Goal: Task Accomplishment & Management: Use online tool/utility

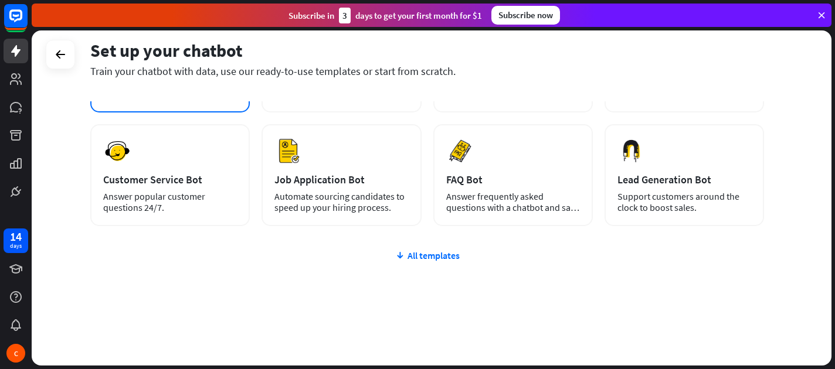
scroll to position [30, 0]
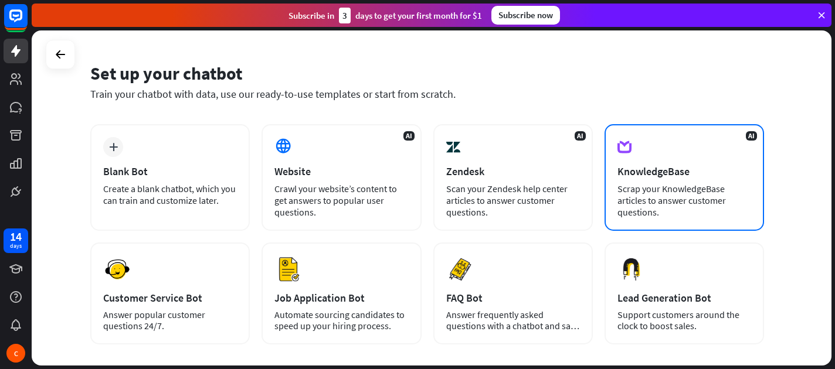
click at [677, 176] on div "KnowledgeBase" at bounding box center [685, 171] width 134 height 13
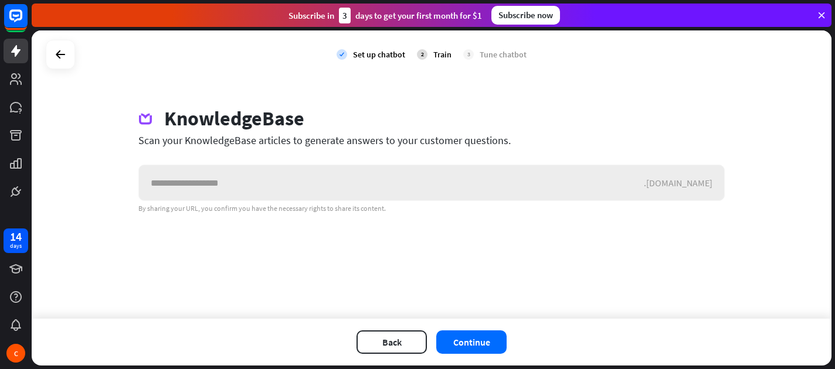
click at [436, 181] on input "text" at bounding box center [391, 182] width 505 height 35
click at [391, 337] on button "Back" at bounding box center [392, 342] width 70 height 23
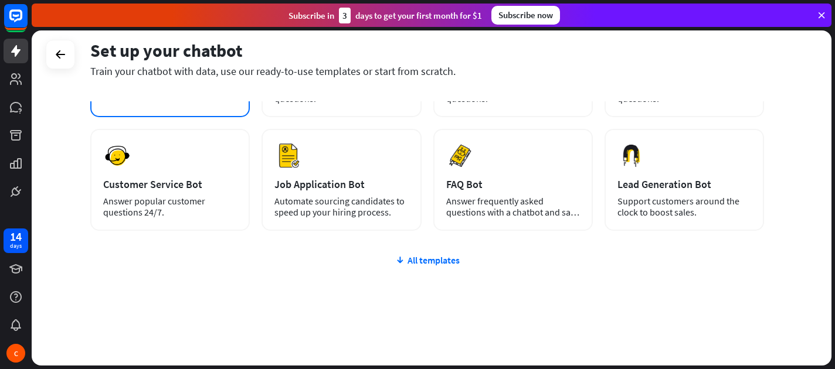
scroll to position [150, 0]
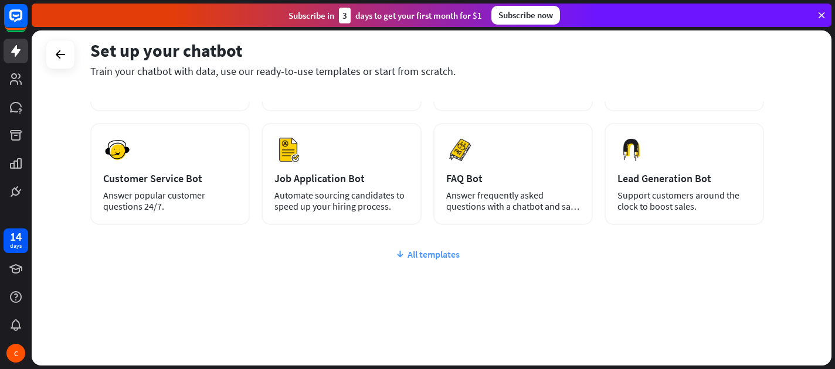
click at [443, 257] on div "All templates" at bounding box center [427, 255] width 674 height 12
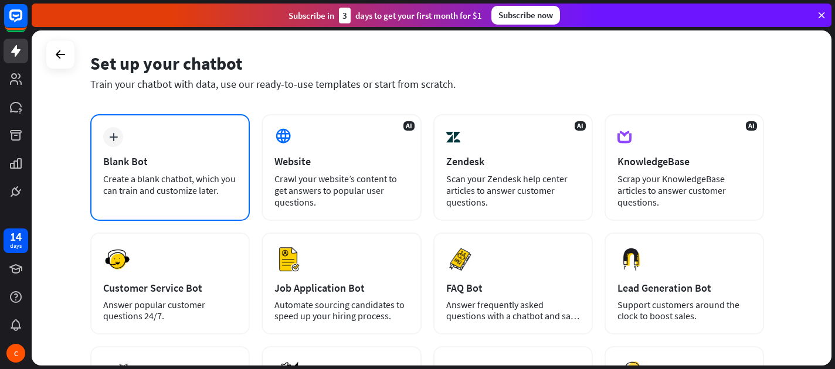
scroll to position [42, 0]
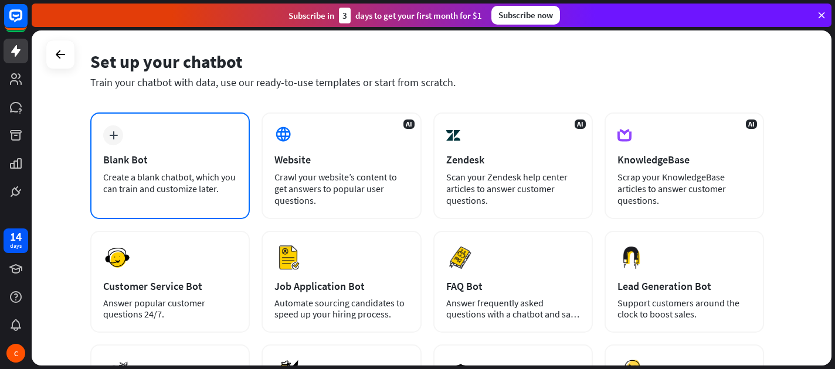
click at [177, 189] on div "Create a blank chatbot, which you can train and customize later." at bounding box center [170, 182] width 134 height 23
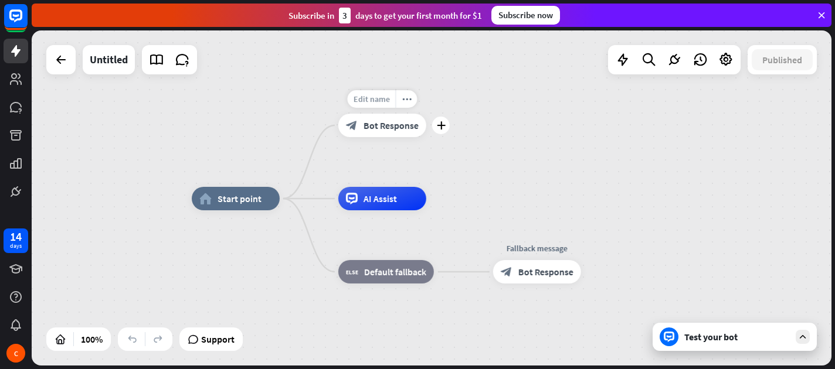
click at [375, 96] on span "Edit name" at bounding box center [371, 99] width 36 height 11
click at [477, 127] on div "**********" at bounding box center [432, 197] width 800 height 335
click at [389, 124] on span "Bot Response" at bounding box center [391, 126] width 55 height 12
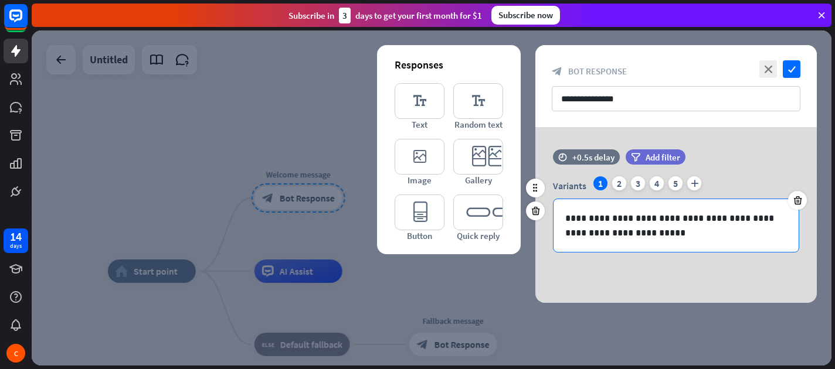
click at [633, 232] on p "**********" at bounding box center [676, 225] width 222 height 29
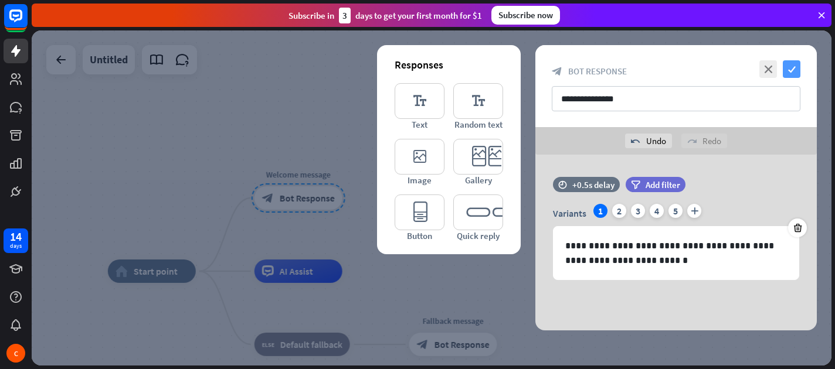
click at [796, 72] on icon "check" at bounding box center [792, 69] width 18 height 18
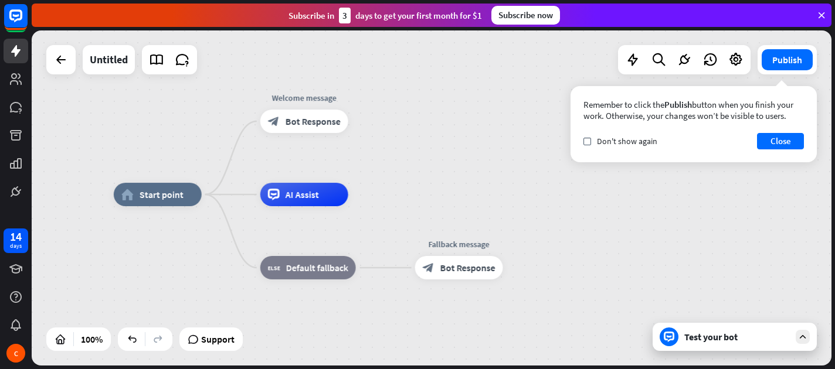
drag, startPoint x: 408, startPoint y: 136, endPoint x: 383, endPoint y: 141, distance: 25.8
click at [384, 141] on div "home_2 Start point Welcome message block_bot_response Bot Response AI Assist bl…" at bounding box center [432, 197] width 800 height 335
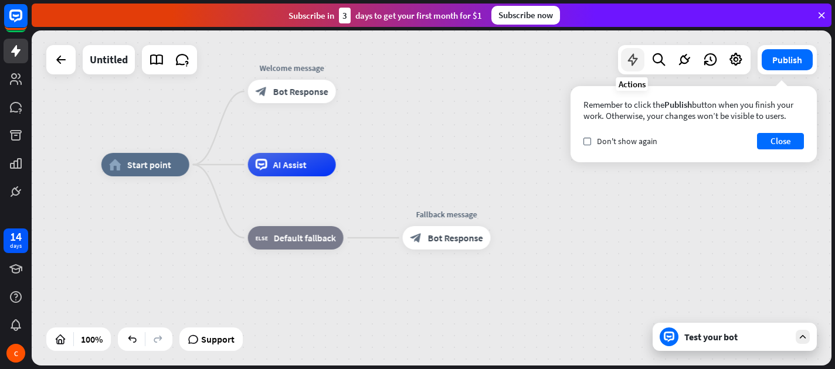
click at [633, 67] on div at bounding box center [632, 59] width 23 height 23
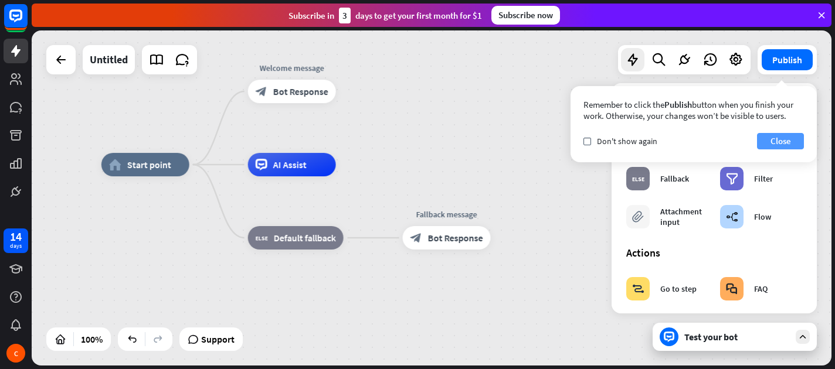
click at [771, 147] on button "Close" at bounding box center [780, 141] width 47 height 16
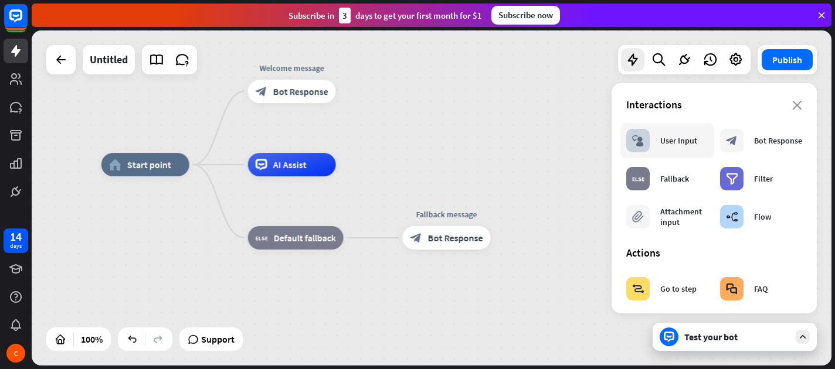
click at [681, 147] on div "block_user_input User Input" at bounding box center [661, 140] width 71 height 23
click at [654, 139] on div "block_user_input User Input" at bounding box center [661, 140] width 71 height 23
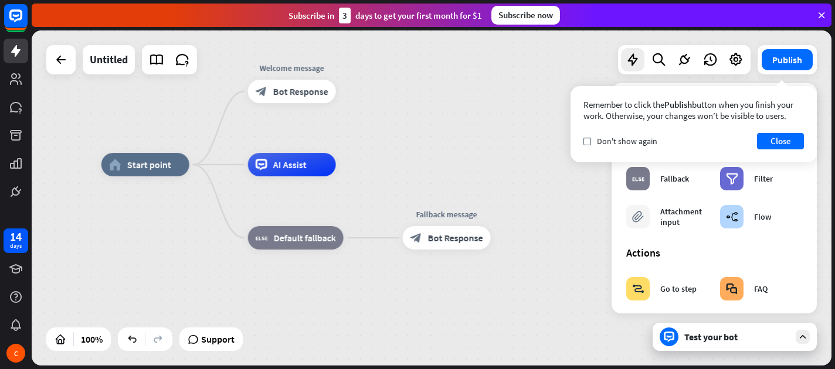
click at [551, 134] on div "home_2 Start point Welcome message block_bot_response Bot Response AI Assist bl…" at bounding box center [432, 197] width 800 height 335
click at [764, 143] on button "Close" at bounding box center [780, 141] width 47 height 16
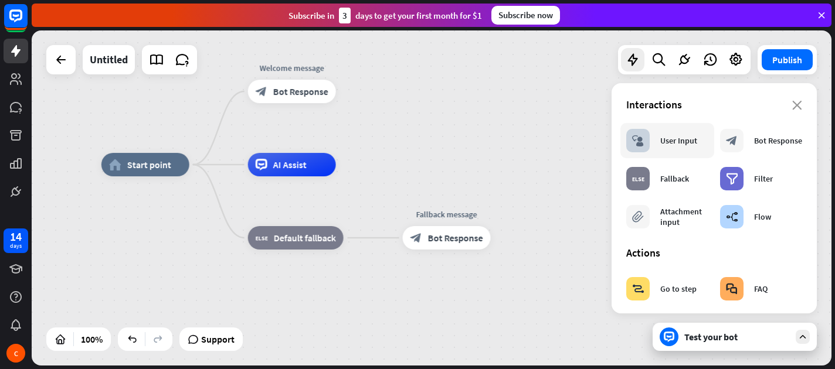
click at [670, 144] on div "User Input" at bounding box center [678, 140] width 37 height 11
click at [674, 143] on div "User Input" at bounding box center [678, 140] width 37 height 11
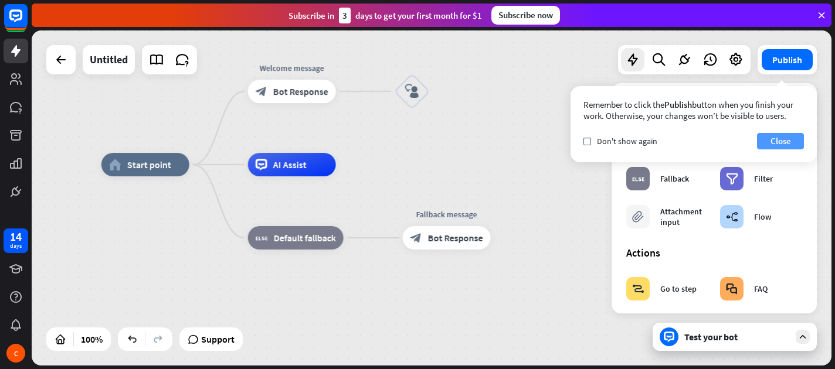
click at [771, 141] on button "Close" at bounding box center [780, 141] width 47 height 16
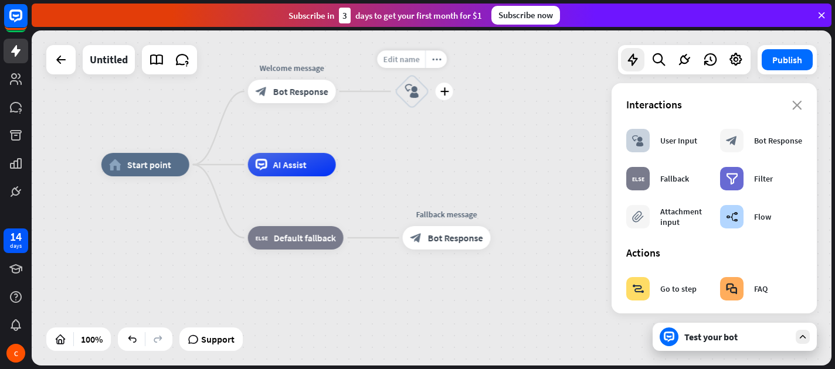
click at [416, 62] on span "Edit name" at bounding box center [401, 59] width 36 height 11
type input "******"
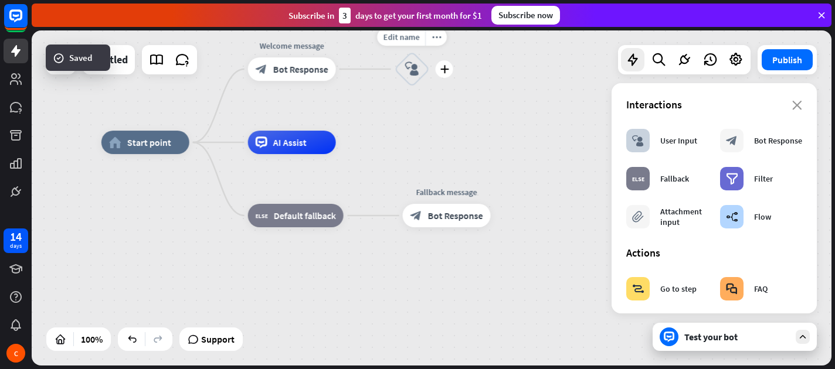
click at [412, 70] on icon "block_user_input" at bounding box center [412, 69] width 14 height 14
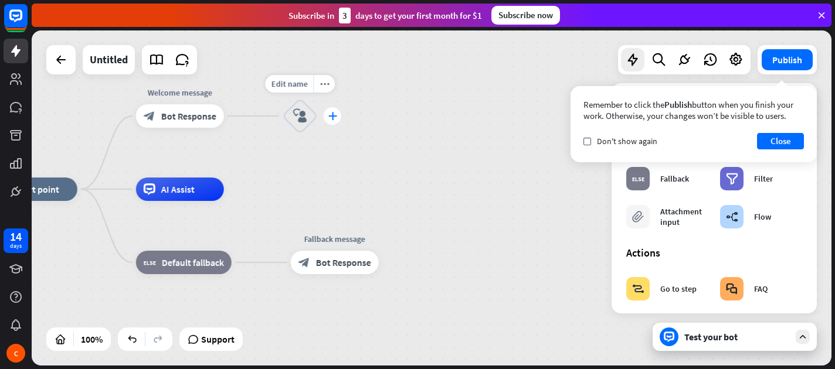
click at [333, 118] on icon "plus" at bounding box center [332, 116] width 9 height 8
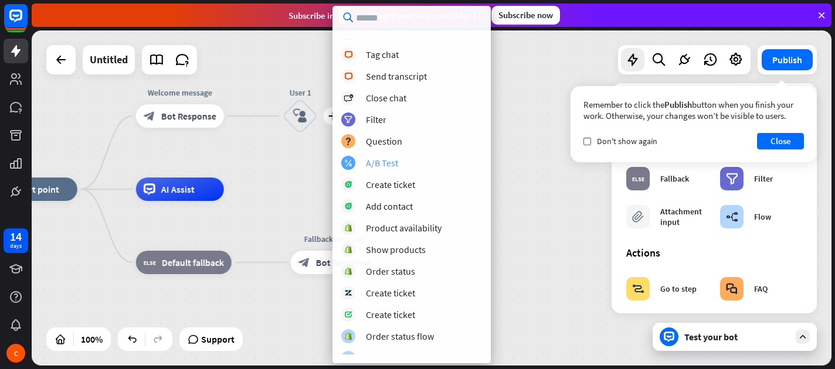
scroll to position [262, 0]
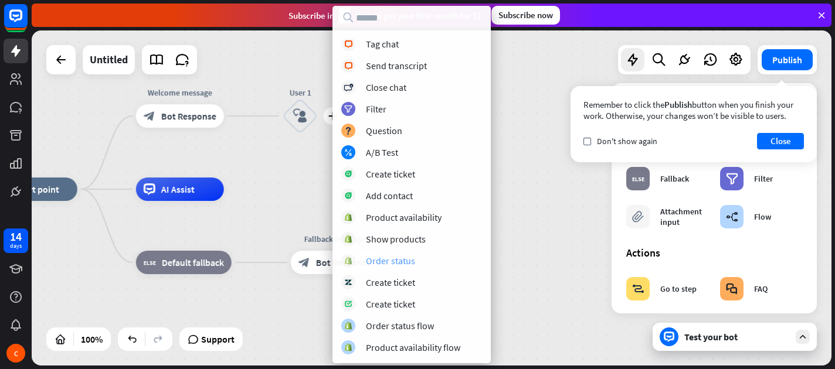
click at [437, 257] on div "Order status" at bounding box center [411, 261] width 141 height 14
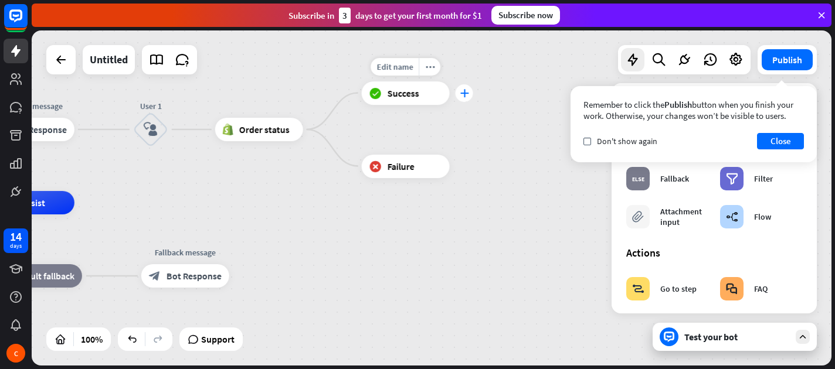
click at [464, 98] on div "plus" at bounding box center [465, 93] width 18 height 18
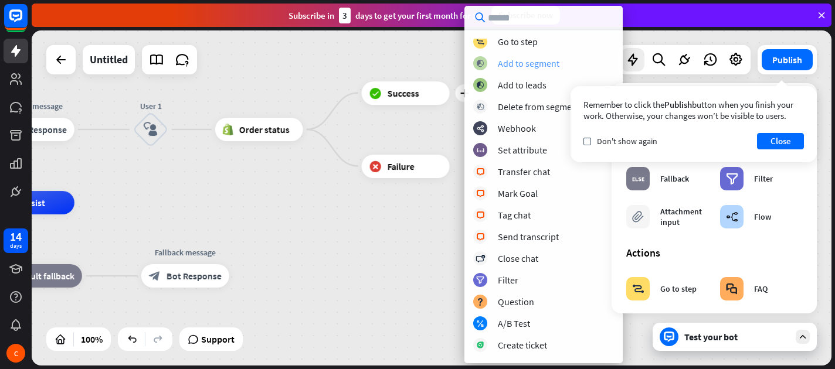
scroll to position [94, 0]
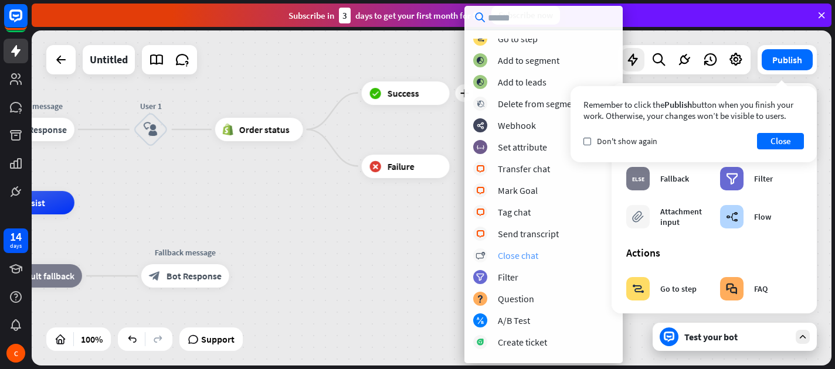
click at [525, 252] on div "Close chat" at bounding box center [518, 256] width 40 height 12
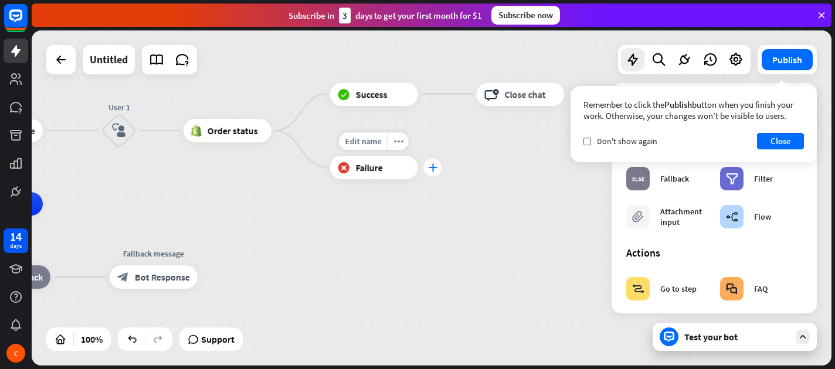
click at [436, 169] on icon "plus" at bounding box center [432, 168] width 9 height 8
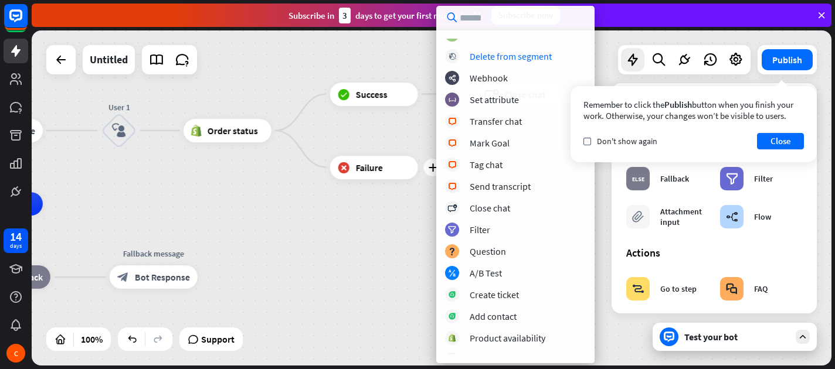
scroll to position [118, 0]
click at [510, 294] on div "Create ticket" at bounding box center [494, 296] width 49 height 12
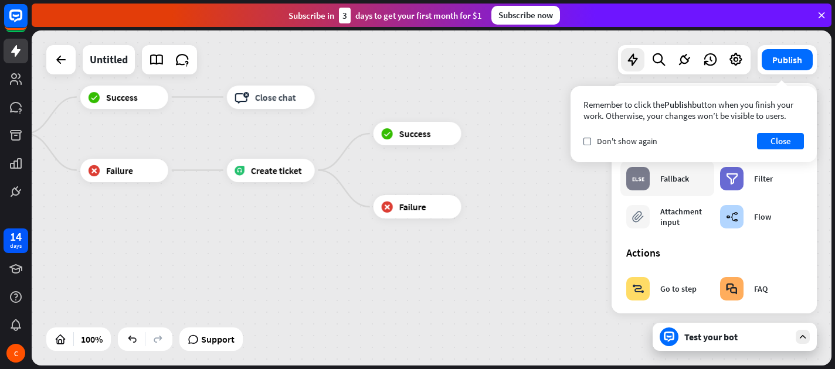
click at [657, 178] on div "block_fallback Fallback" at bounding box center [657, 178] width 63 height 23
click at [777, 145] on button "Close" at bounding box center [780, 141] width 47 height 16
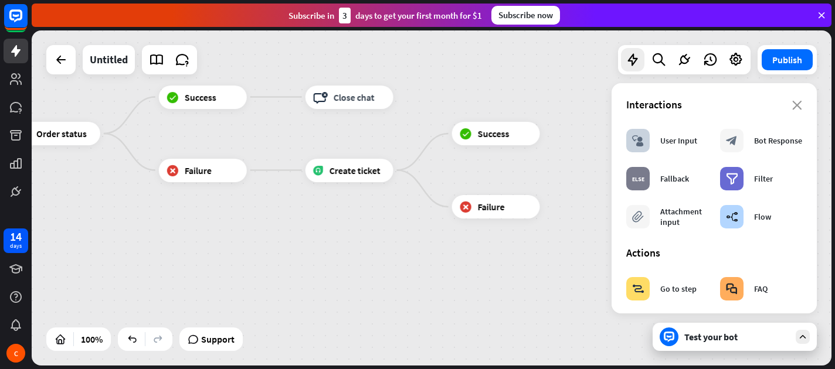
click at [735, 332] on div "Test your bot" at bounding box center [737, 337] width 106 height 12
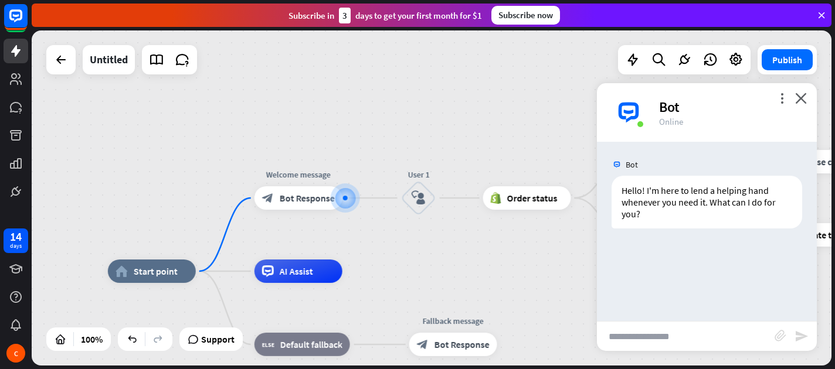
click at [663, 330] on input "text" at bounding box center [686, 336] width 178 height 29
type input "**********"
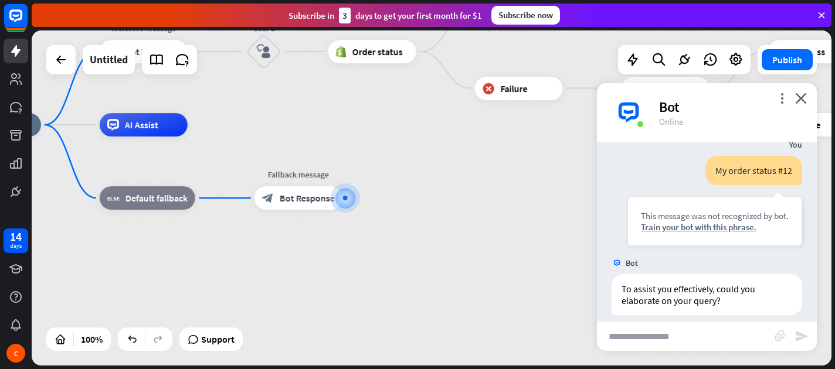
scroll to position [113, 0]
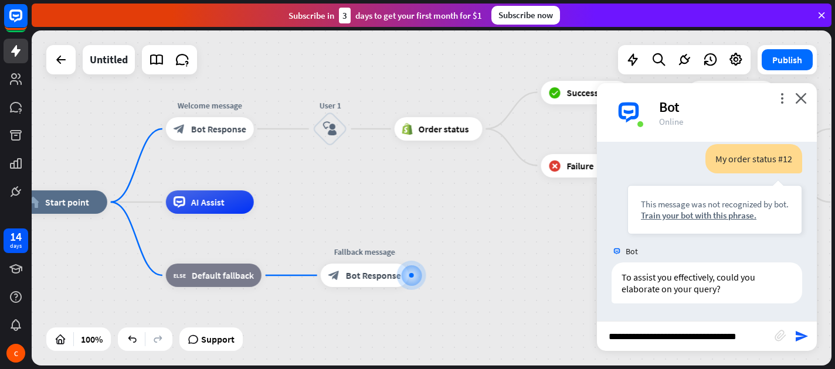
type input "**********"
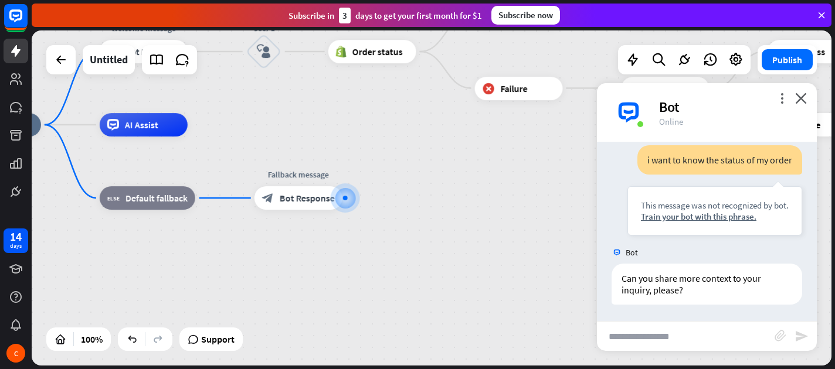
scroll to position [300, 0]
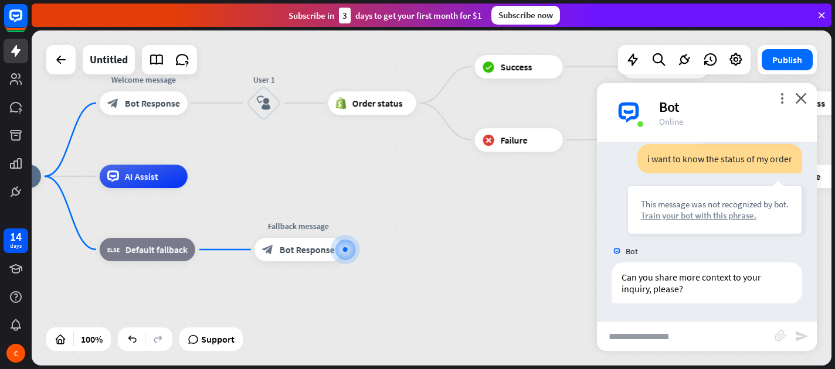
click at [675, 217] on div "Train your bot with this phrase." at bounding box center [715, 215] width 148 height 11
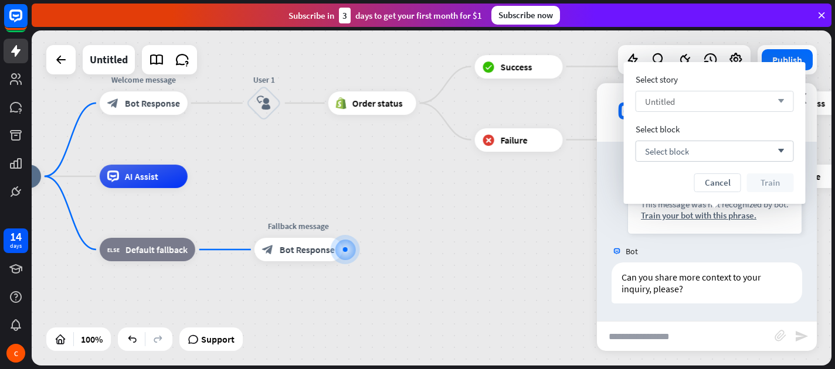
click at [704, 105] on div "Untitled arrow_down" at bounding box center [715, 101] width 158 height 21
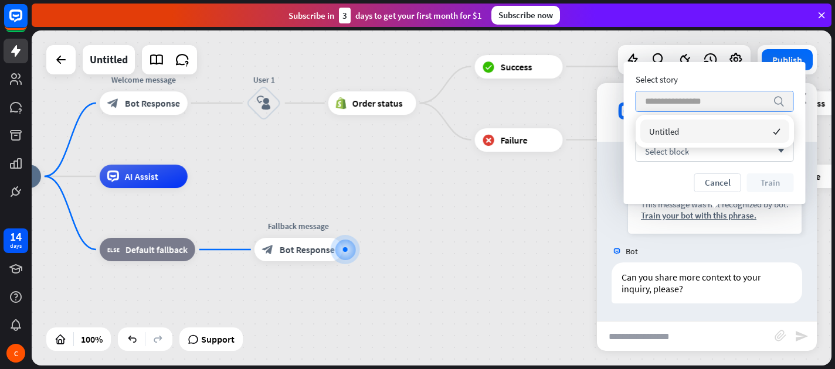
click at [704, 111] on div "search" at bounding box center [715, 101] width 158 height 21
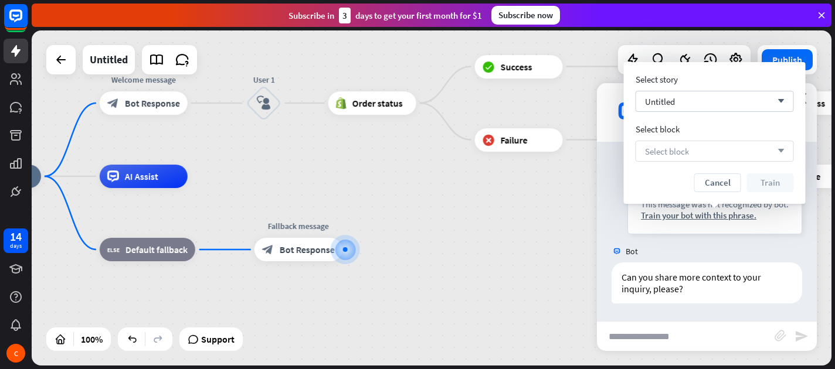
click at [709, 147] on div "Select block arrow_down" at bounding box center [715, 151] width 158 height 21
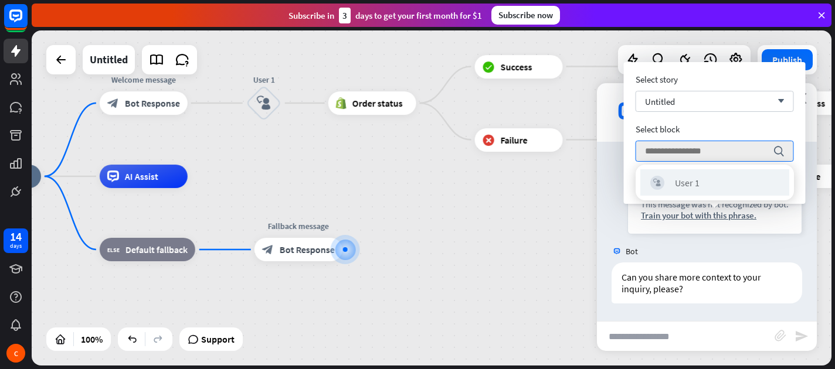
click at [708, 175] on div "block_user_input User 1" at bounding box center [714, 182] width 149 height 26
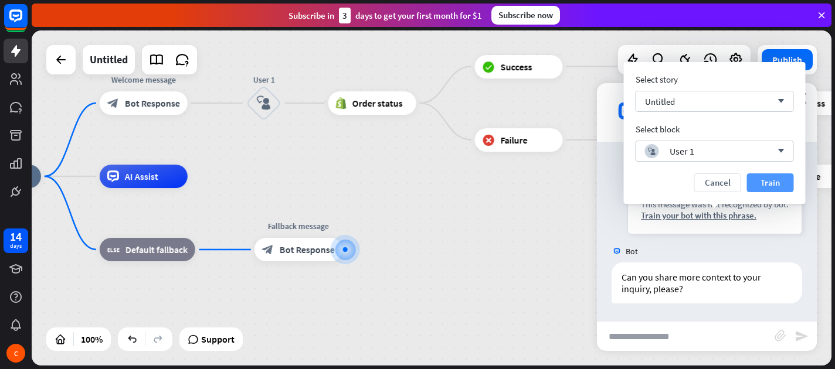
click at [764, 184] on button "Train" at bounding box center [770, 183] width 47 height 19
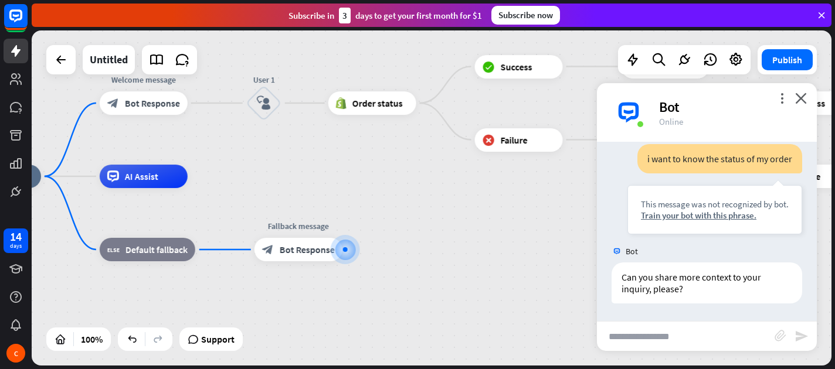
scroll to position [289, 0]
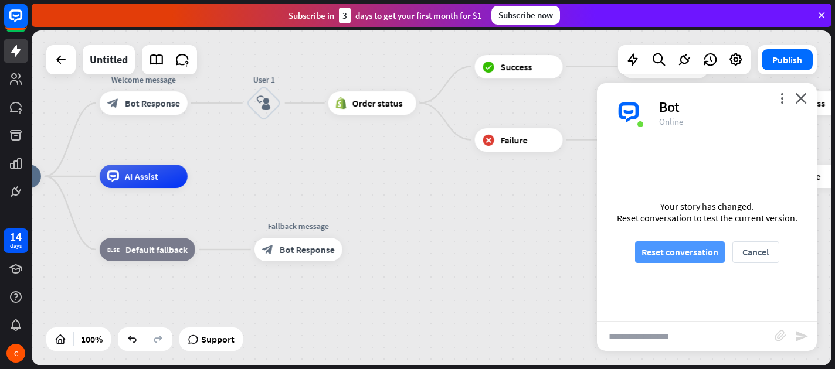
click at [694, 252] on button "Reset conversation" at bounding box center [680, 253] width 90 height 22
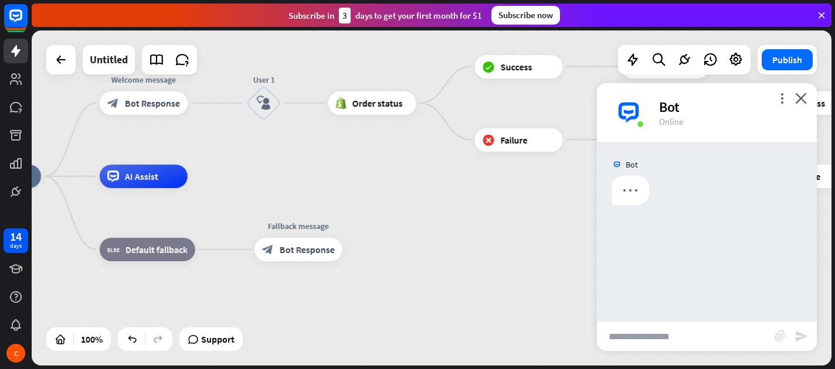
scroll to position [0, 0]
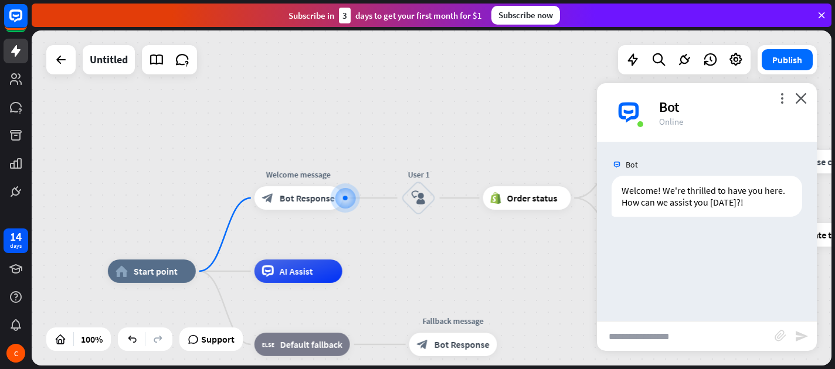
click at [688, 327] on input "text" at bounding box center [686, 336] width 178 height 29
type input "**********"
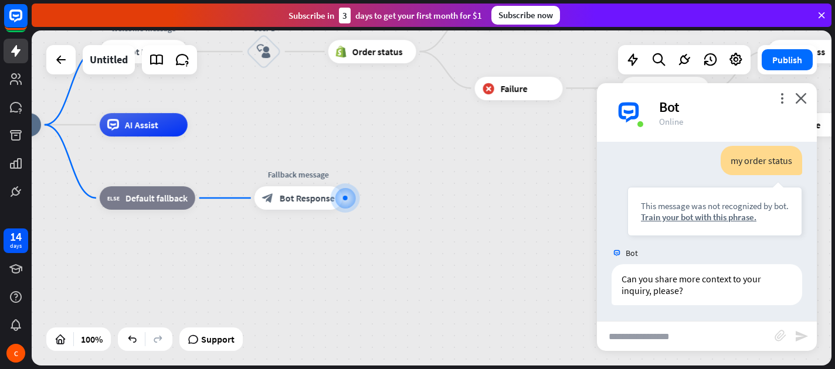
scroll to position [101, 0]
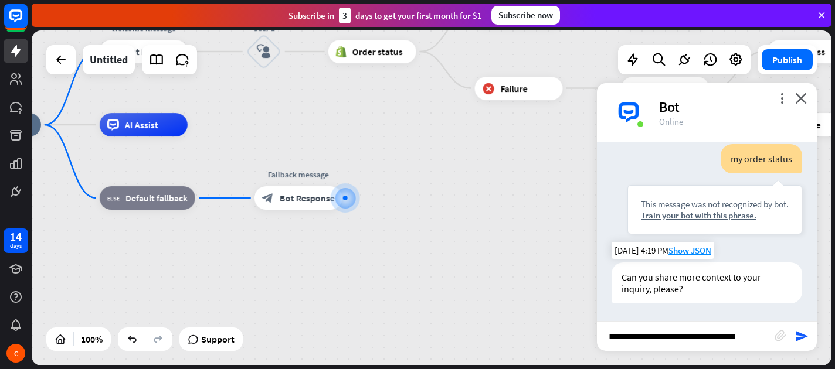
type input "**********"
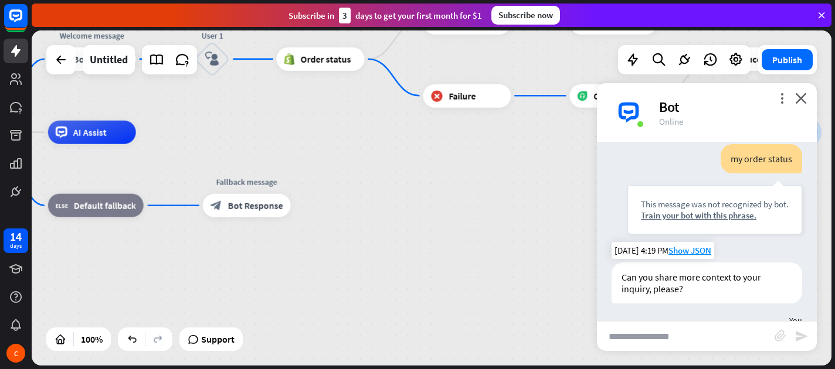
scroll to position [158, 0]
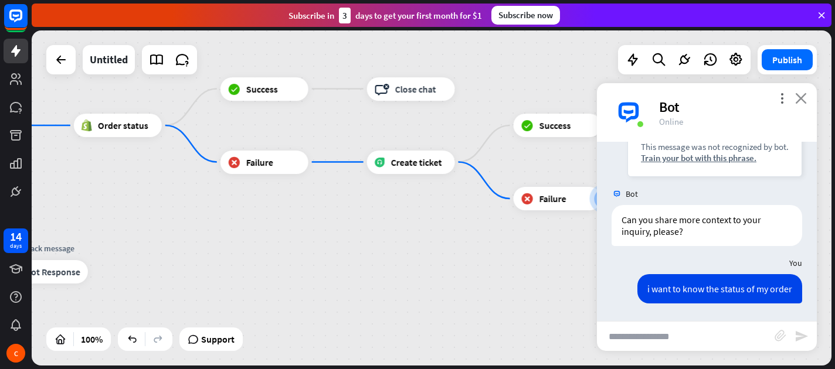
click at [800, 99] on icon "close" at bounding box center [801, 98] width 12 height 11
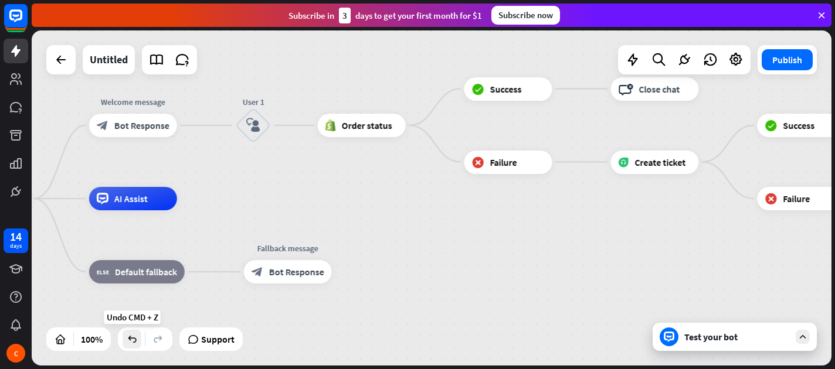
click at [140, 344] on div at bounding box center [132, 339] width 19 height 19
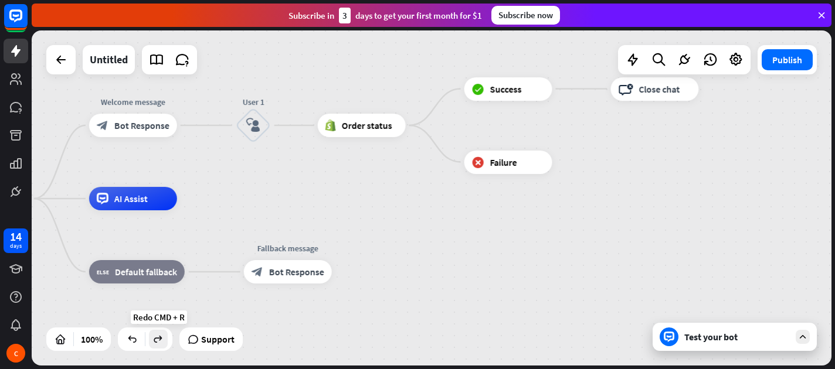
click at [154, 343] on icon at bounding box center [158, 340] width 12 height 12
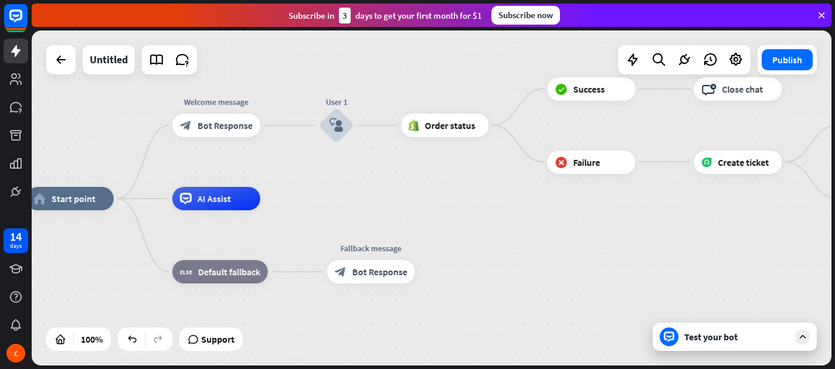
click at [66, 74] on div at bounding box center [60, 59] width 29 height 29
click at [65, 69] on div at bounding box center [60, 59] width 23 height 23
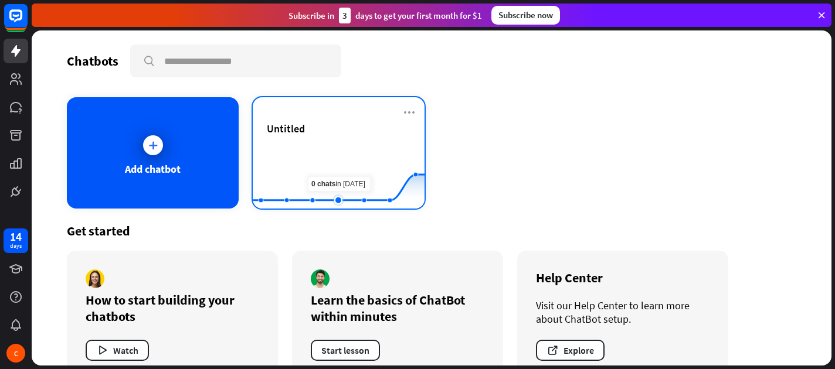
scroll to position [28, 0]
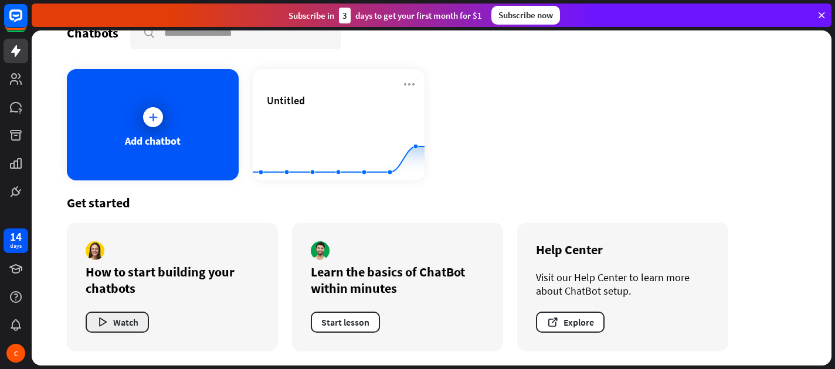
click at [134, 324] on button "Watch" at bounding box center [117, 322] width 63 height 21
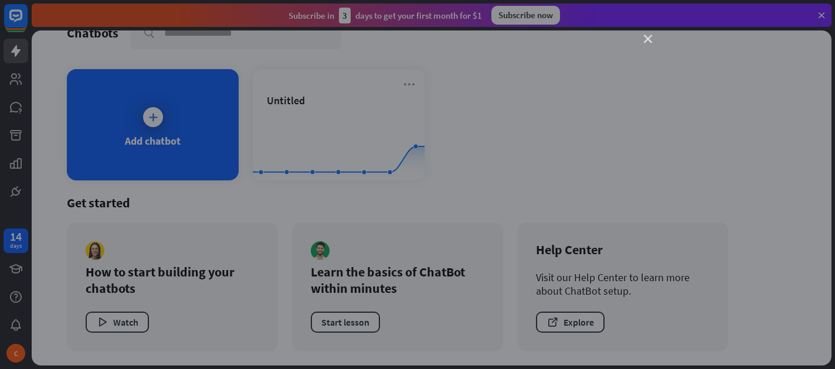
click at [648, 38] on icon "close" at bounding box center [648, 39] width 8 height 8
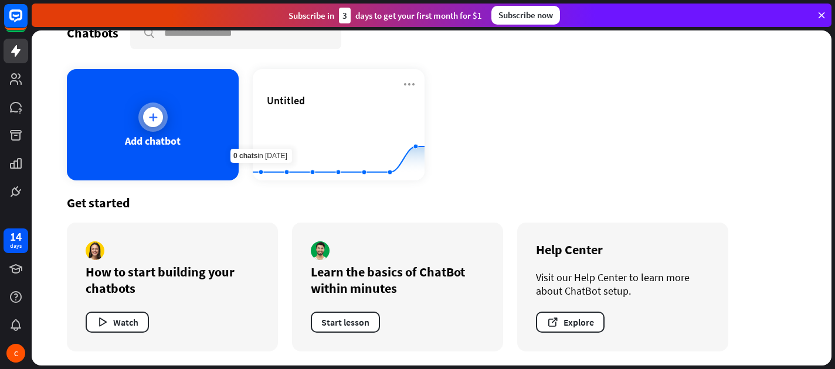
scroll to position [0, 0]
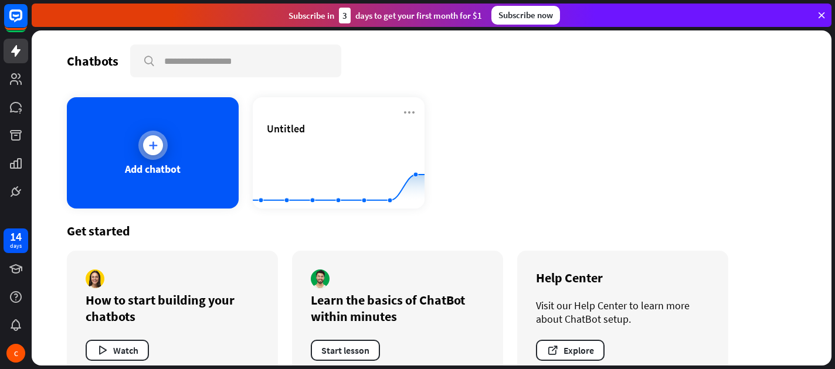
click at [177, 140] on div "Add chatbot" at bounding box center [153, 152] width 172 height 111
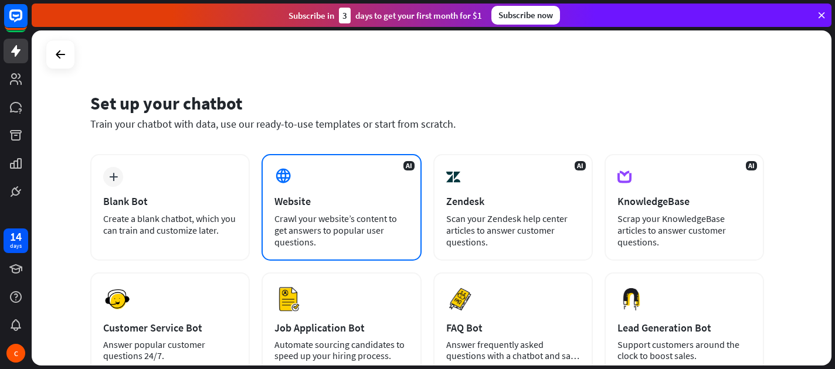
click at [346, 187] on div "AI Website Crawl your website’s content to get answers to popular user question…" at bounding box center [342, 207] width 160 height 107
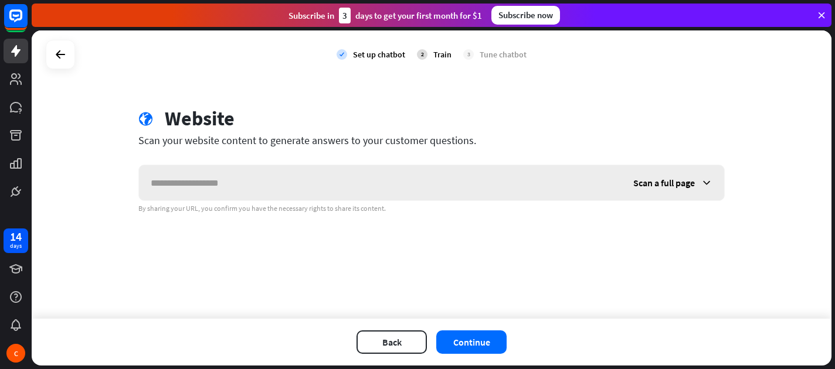
click at [675, 185] on span "Scan a full page" at bounding box center [664, 183] width 62 height 12
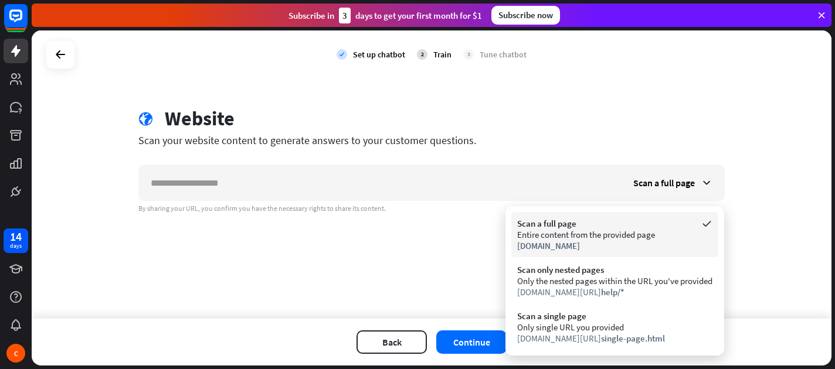
click at [649, 216] on div "Scan a full page Entire content from the provided page [DOMAIN_NAME]" at bounding box center [614, 234] width 207 height 45
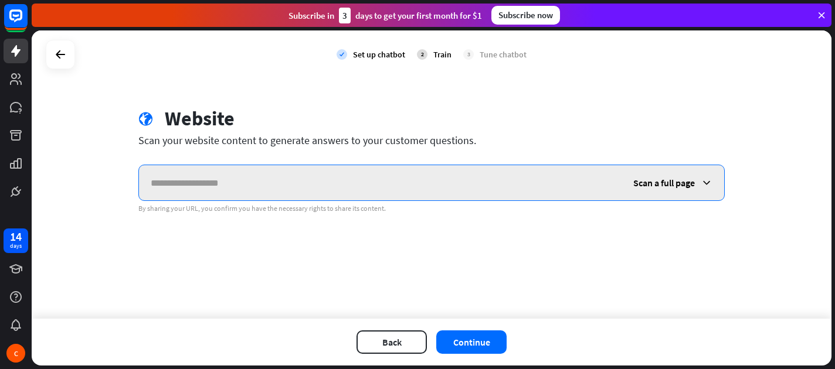
click at [289, 175] on input "text" at bounding box center [380, 182] width 483 height 35
paste input "**********"
type input "**********"
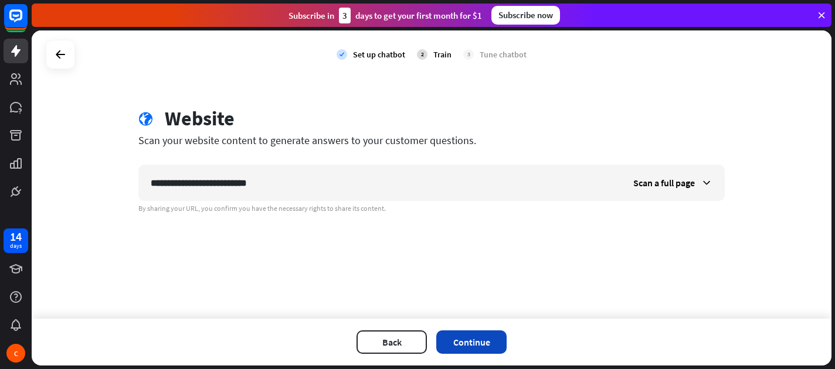
click at [480, 337] on button "Continue" at bounding box center [471, 342] width 70 height 23
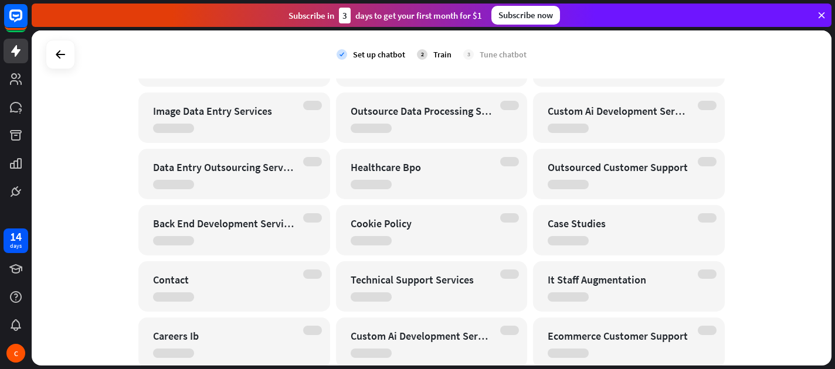
scroll to position [148, 0]
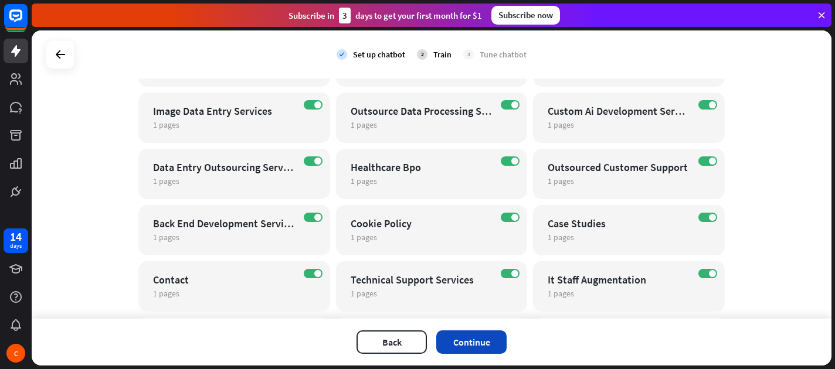
click at [481, 338] on button "Continue" at bounding box center [471, 342] width 70 height 23
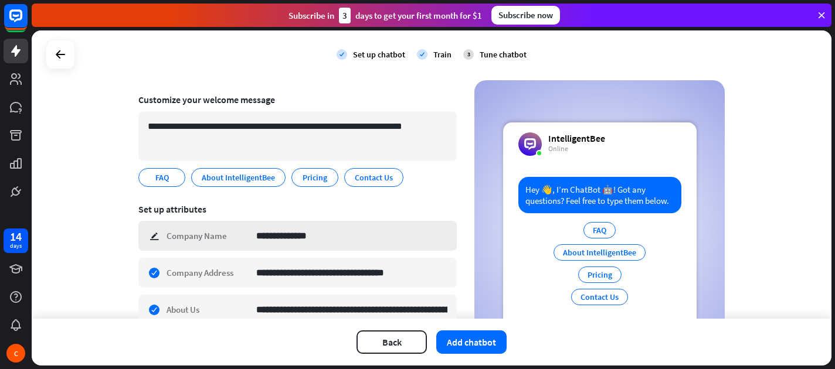
scroll to position [70, 0]
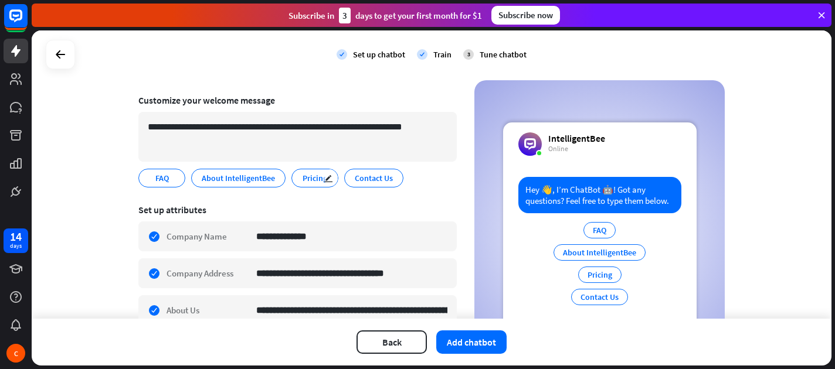
click at [302, 181] on span "Pricing" at bounding box center [314, 178] width 27 height 13
click at [307, 182] on span "Pricing" at bounding box center [314, 178] width 27 height 13
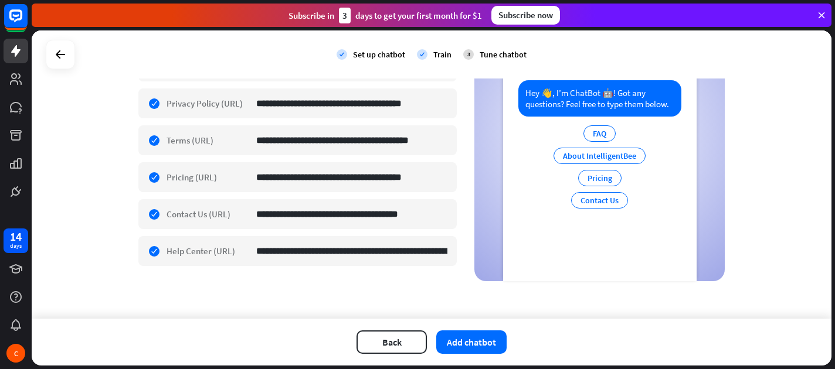
scroll to position [535, 0]
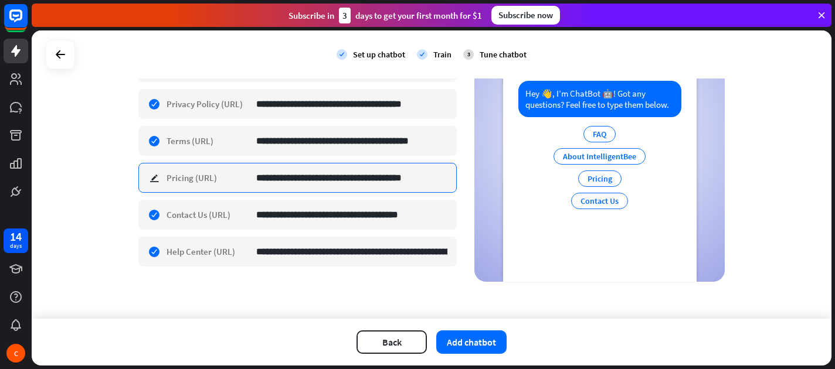
click at [364, 183] on input "**********" at bounding box center [351, 178] width 191 height 29
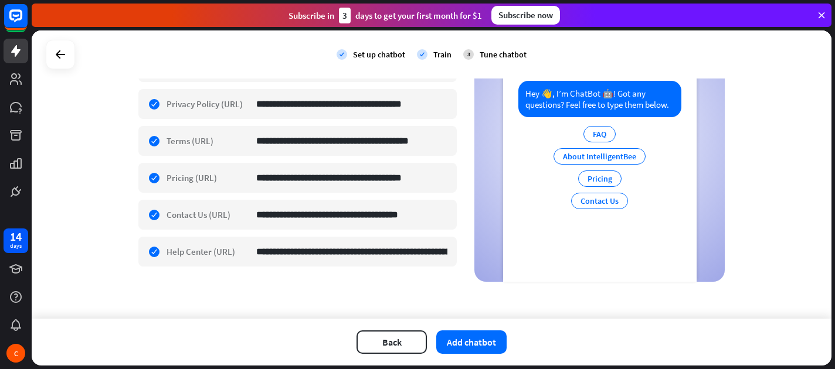
click at [396, 347] on button "Back" at bounding box center [392, 342] width 70 height 23
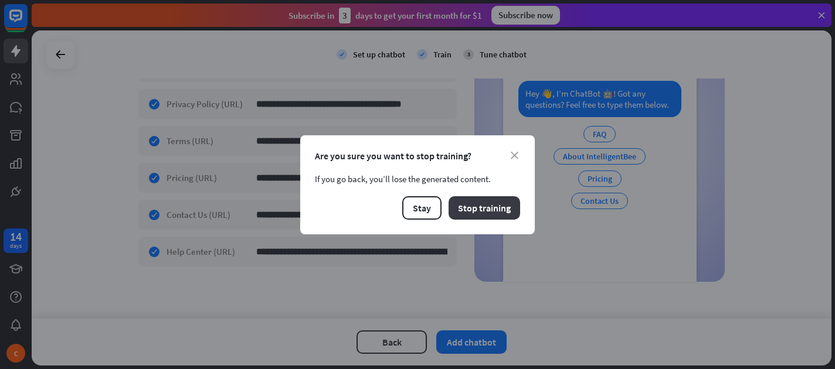
click at [464, 215] on button "Stop training" at bounding box center [485, 207] width 72 height 23
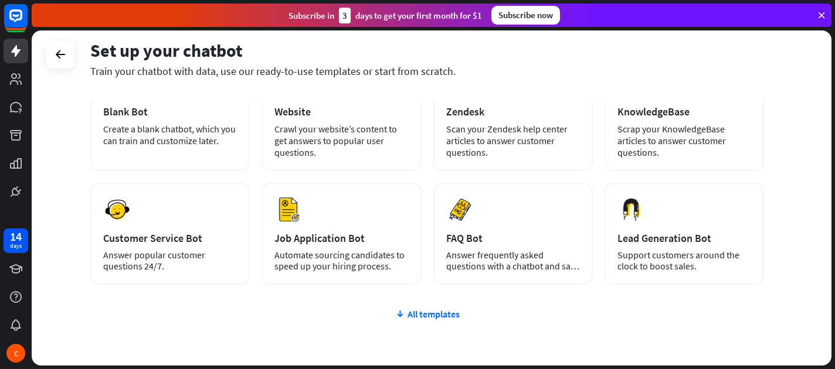
scroll to position [92, 0]
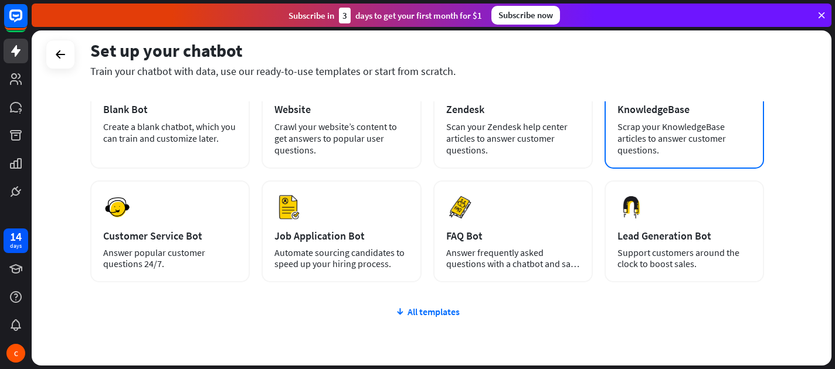
click at [722, 137] on div "Scrap your KnowledgeBase articles to answer customer questions." at bounding box center [685, 138] width 134 height 35
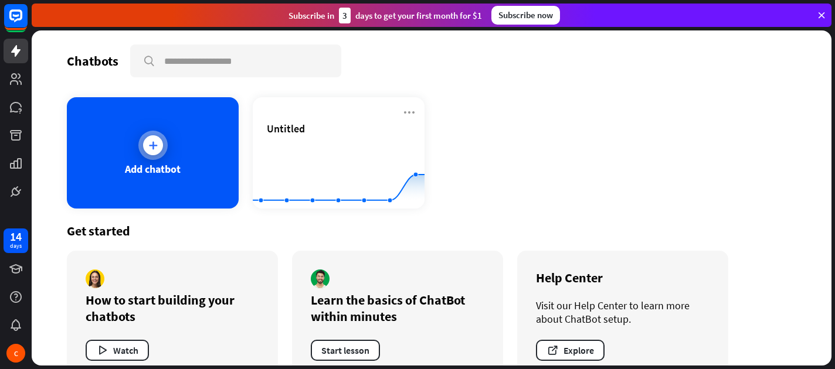
click at [188, 125] on div "Add chatbot" at bounding box center [153, 152] width 172 height 111
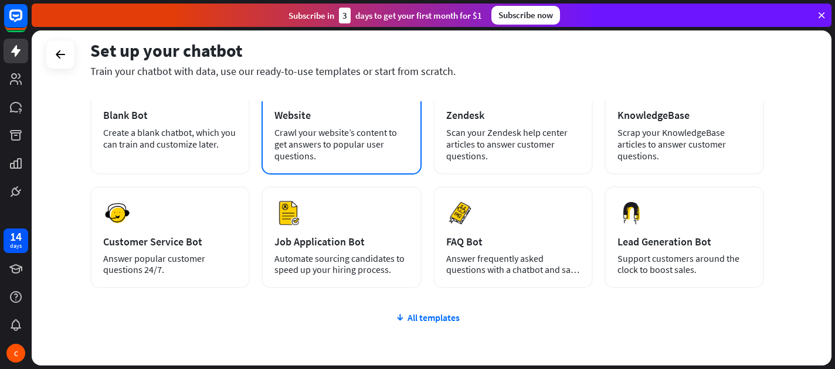
scroll to position [120, 0]
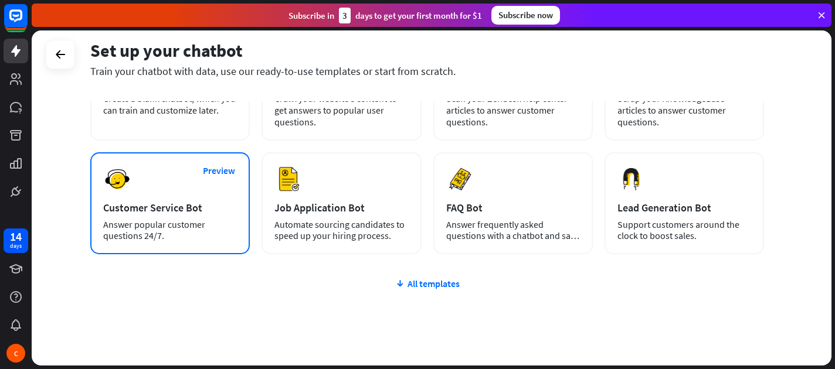
click at [195, 180] on div "Preview Customer Service Bot Answer popular customer questions 24/7." at bounding box center [170, 203] width 160 height 102
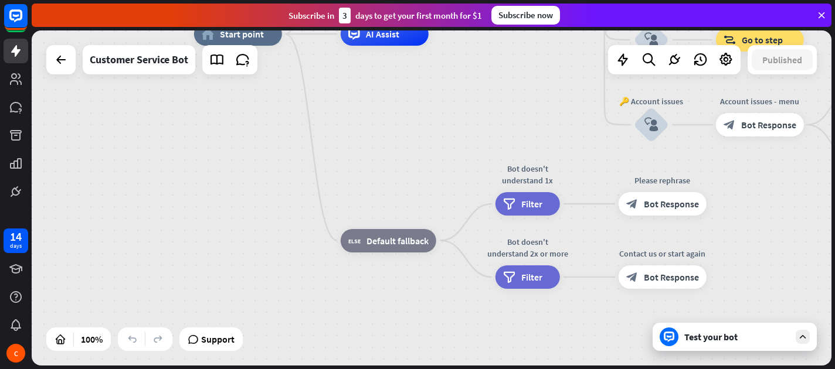
click at [471, 257] on div "home_2 Start point Welcome message block_bot_response Bot Response 🔙 Main menu …" at bounding box center [594, 201] width 800 height 335
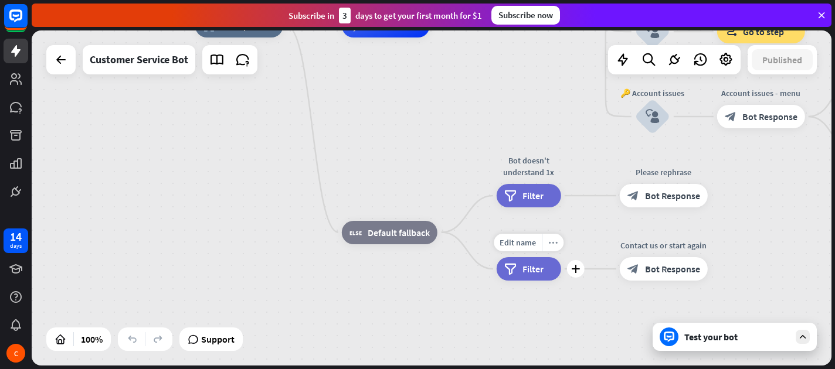
click at [555, 245] on icon "more_horiz" at bounding box center [552, 243] width 9 height 9
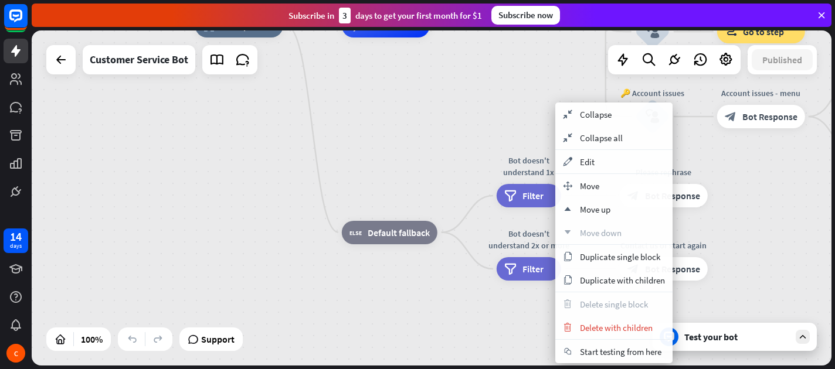
click at [461, 189] on div "home_2 Start point Welcome message block_bot_response Bot Response 🔙 Main menu …" at bounding box center [595, 193] width 800 height 335
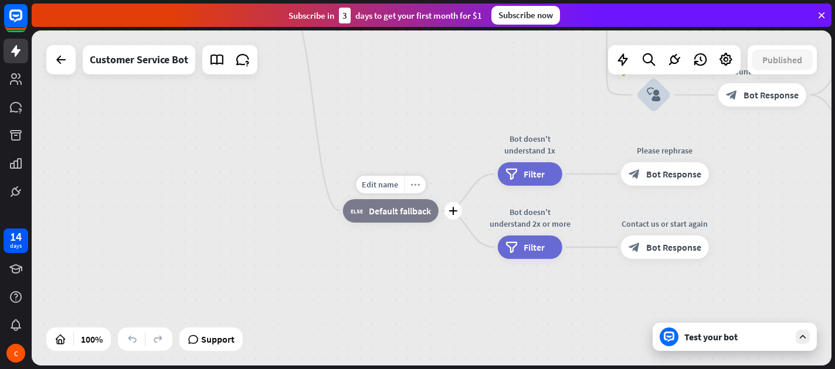
click at [421, 186] on div "more_horiz" at bounding box center [415, 185] width 22 height 18
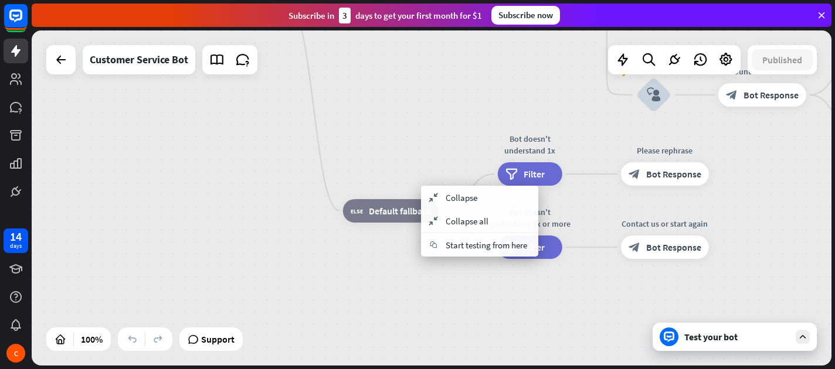
click at [432, 169] on div "home_2 Start point Welcome message block_bot_response Bot Response 🔙 Main menu …" at bounding box center [596, 171] width 800 height 335
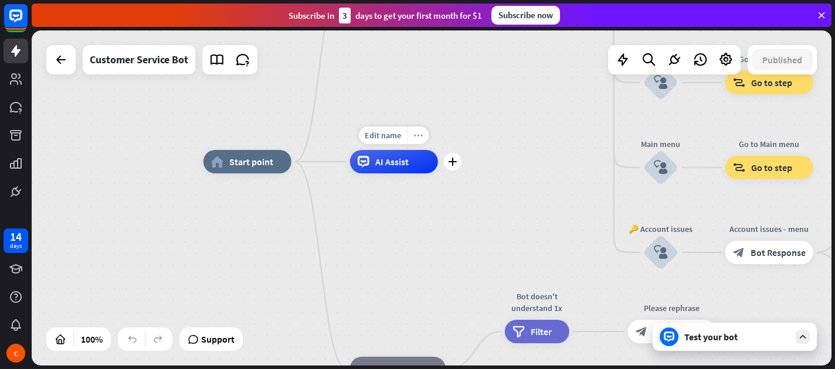
click at [419, 136] on icon "more_horiz" at bounding box center [417, 135] width 9 height 9
click at [487, 175] on div "home_2 Start point Welcome message block_bot_response Bot Response 🔙 Main menu …" at bounding box center [603, 329] width 800 height 335
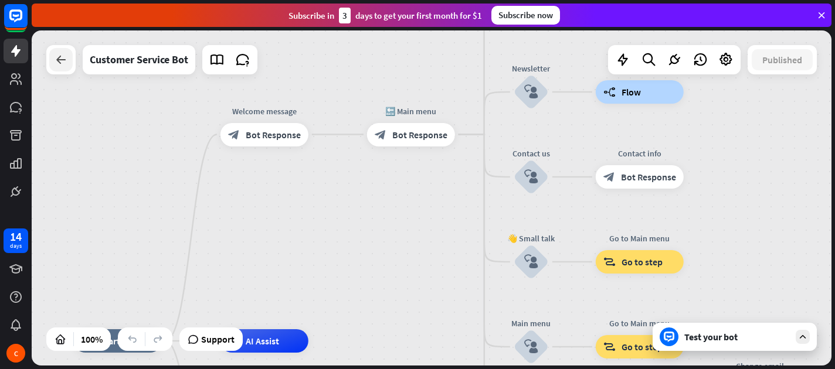
click at [61, 67] on div at bounding box center [60, 59] width 23 height 23
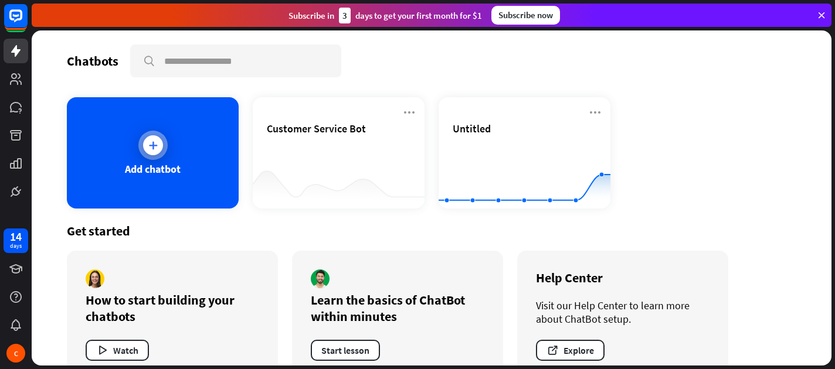
click at [148, 114] on div "Add chatbot" at bounding box center [153, 152] width 172 height 111
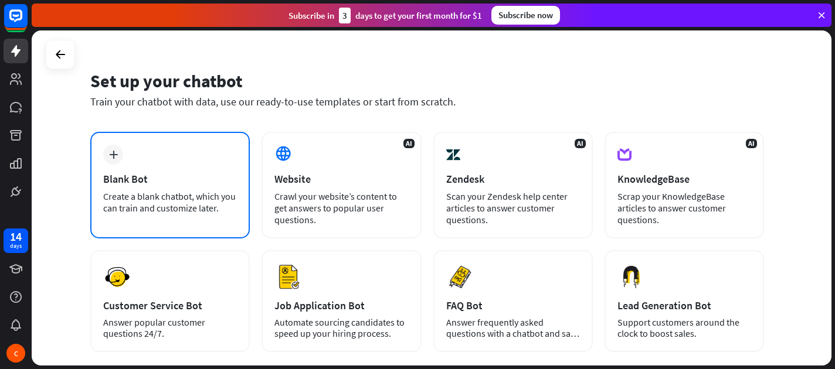
scroll to position [21, 0]
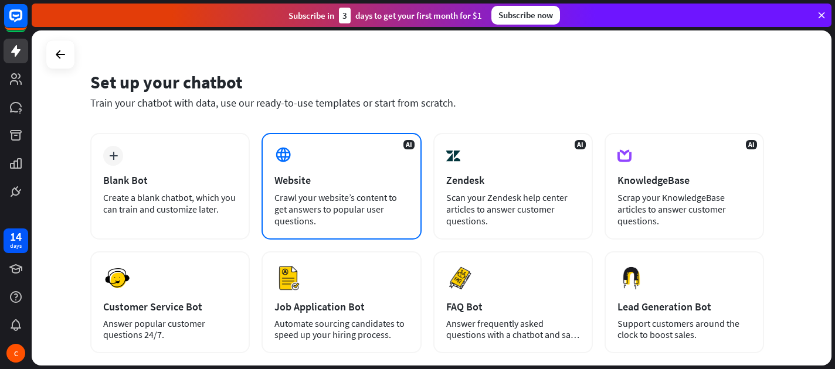
click at [362, 158] on div "AI Website Crawl your website’s content to get answers to popular user question…" at bounding box center [342, 186] width 160 height 107
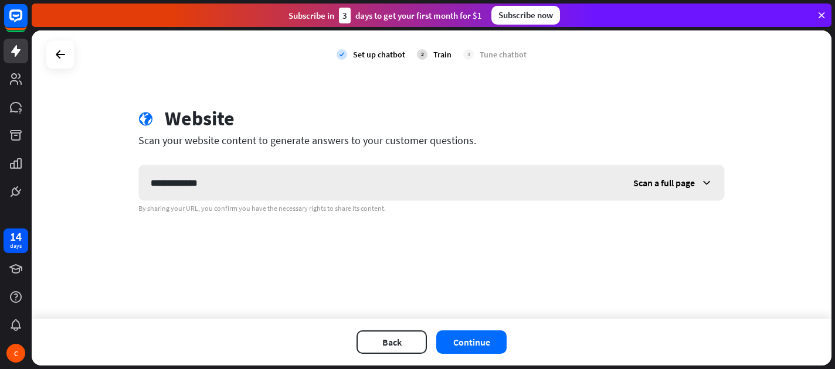
type input "**********"
drag, startPoint x: 324, startPoint y: 175, endPoint x: 147, endPoint y: 165, distance: 176.8
click at [147, 165] on div "**********" at bounding box center [431, 183] width 586 height 36
click at [669, 188] on span "Scan a full page" at bounding box center [664, 183] width 62 height 12
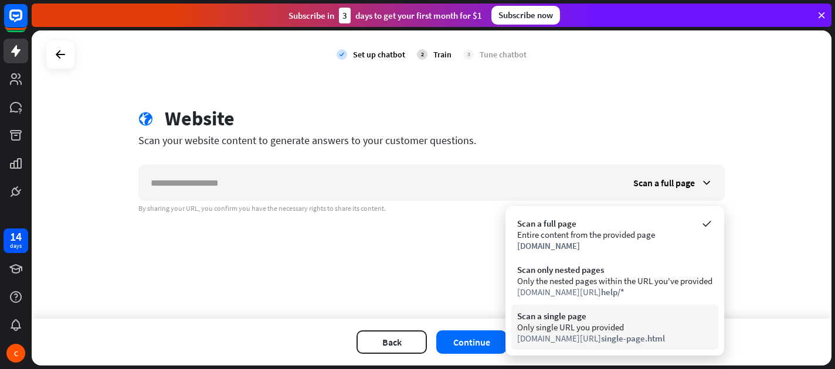
click at [630, 324] on div "Only single URL you provided" at bounding box center [614, 327] width 195 height 11
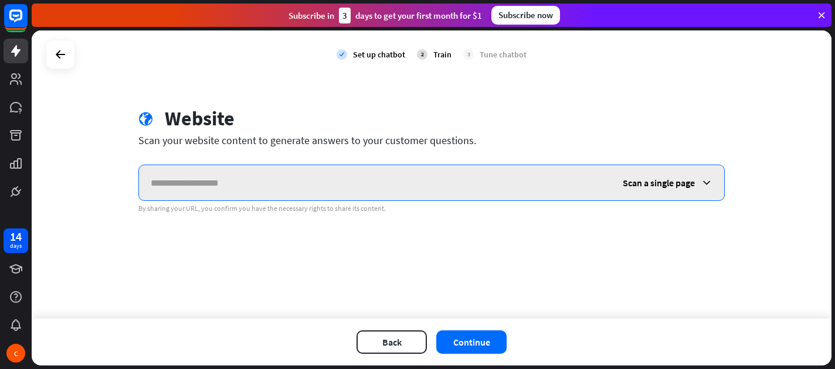
click at [289, 181] on input "text" at bounding box center [375, 182] width 472 height 35
paste input "**********"
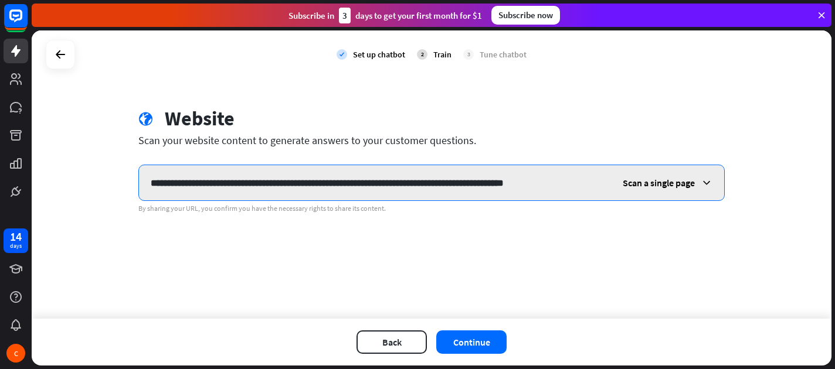
scroll to position [0, 4]
type input "**********"
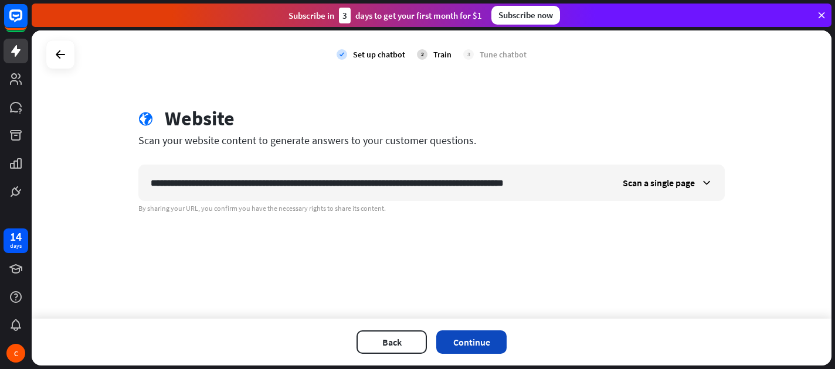
click at [478, 334] on button "Continue" at bounding box center [471, 342] width 70 height 23
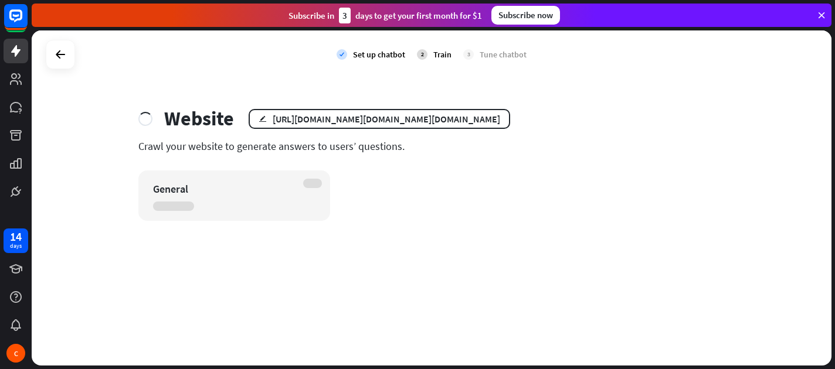
drag, startPoint x: 299, startPoint y: 120, endPoint x: 344, endPoint y: 152, distance: 56.0
click at [344, 152] on div "Website edit [URL][DOMAIN_NAME][DOMAIN_NAME][DOMAIN_NAME] Crawl your website to…" at bounding box center [431, 164] width 615 height 114
click at [359, 153] on div "Website edit [URL][DOMAIN_NAME][DOMAIN_NAME][DOMAIN_NAME] Crawl your website to…" at bounding box center [431, 164] width 615 height 114
click at [61, 51] on icon at bounding box center [60, 55] width 14 height 14
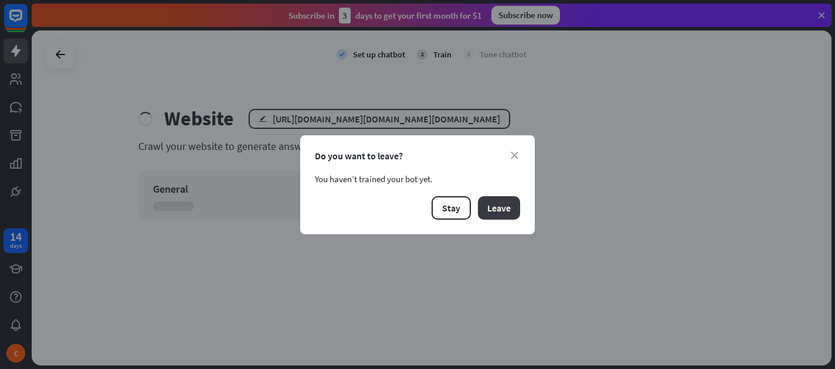
click at [493, 213] on button "Leave" at bounding box center [499, 207] width 42 height 23
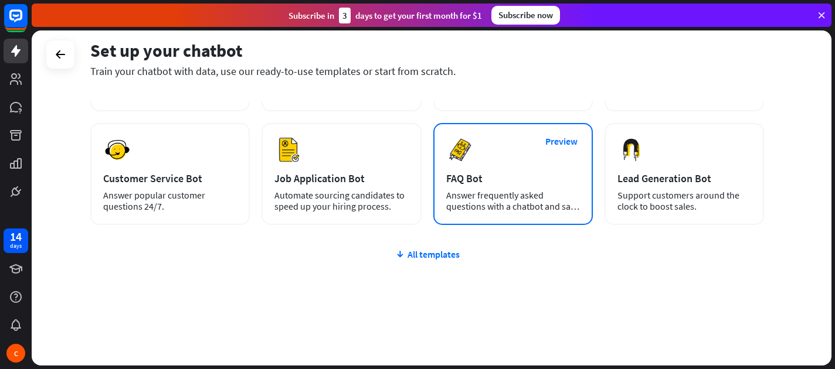
scroll to position [149, 0]
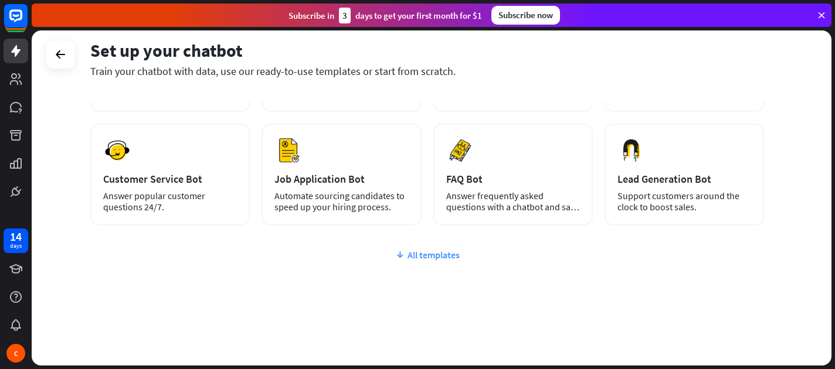
click at [467, 252] on div "All templates" at bounding box center [427, 255] width 674 height 12
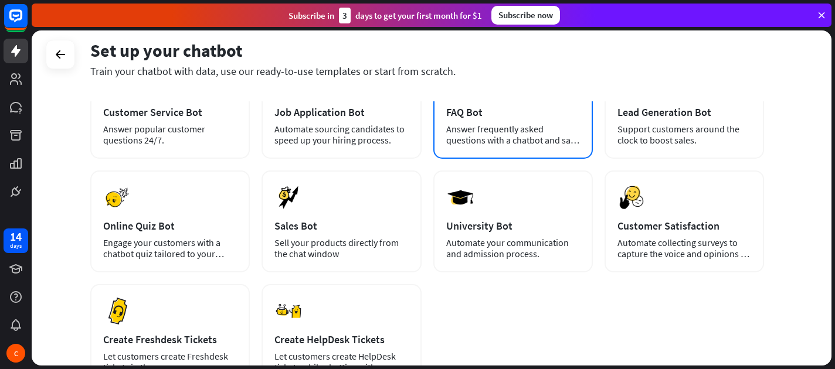
scroll to position [216, 0]
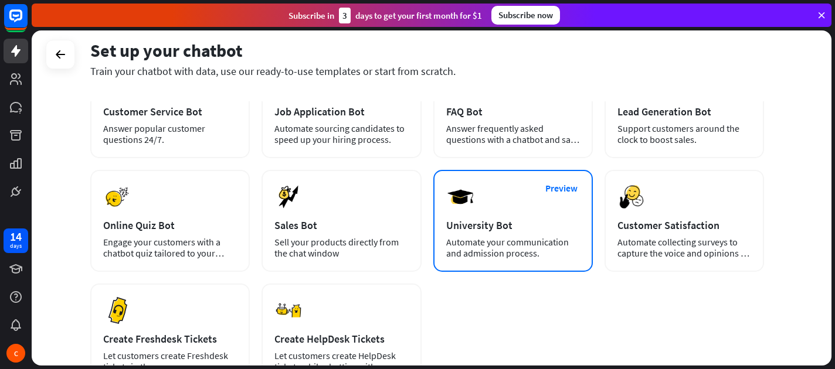
click at [518, 206] on div "Preview University Bot Automate your communication and admission process." at bounding box center [513, 221] width 160 height 102
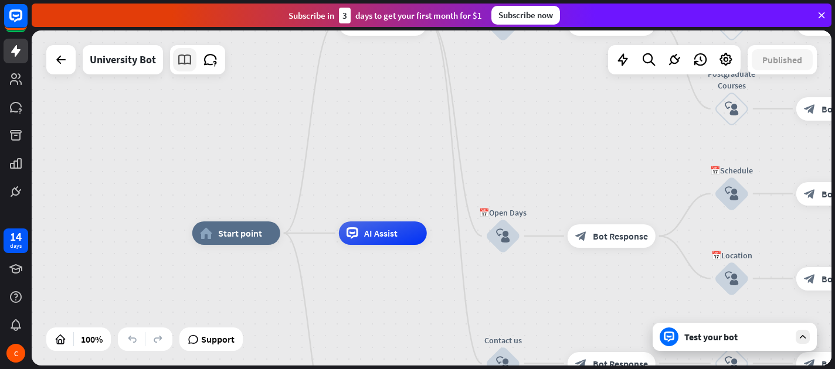
click at [187, 63] on icon at bounding box center [184, 59] width 15 height 15
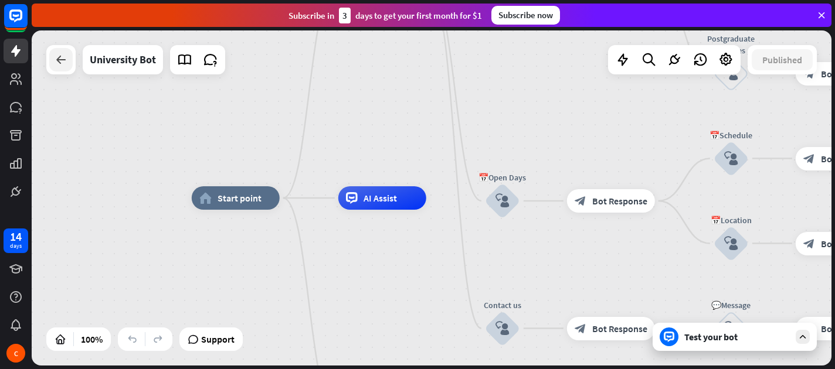
click at [61, 60] on icon at bounding box center [61, 60] width 14 height 14
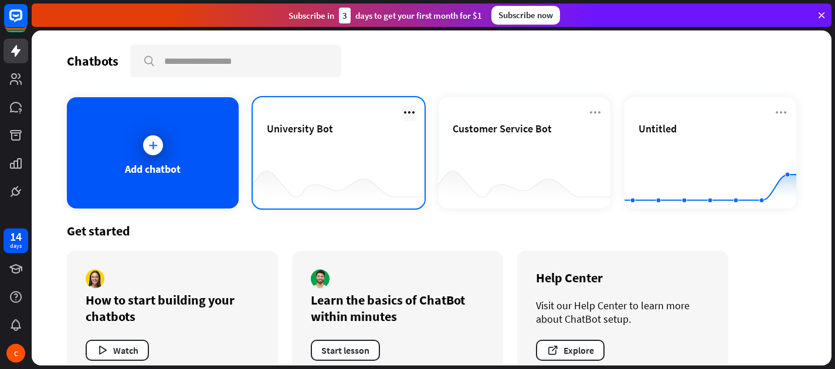
click at [409, 109] on icon at bounding box center [409, 113] width 14 height 14
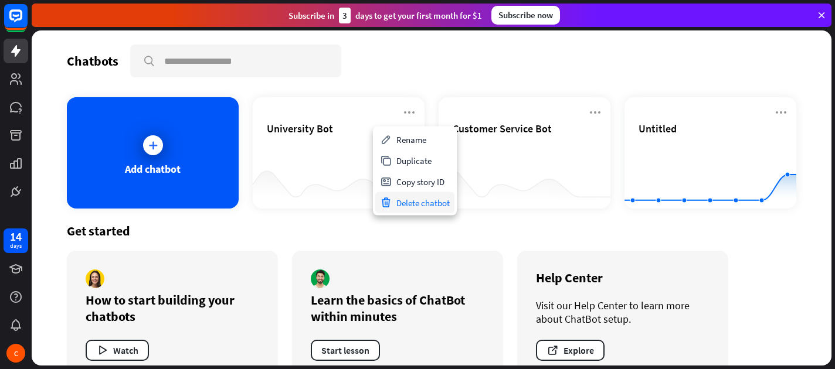
click at [436, 202] on div "Delete chatbot" at bounding box center [414, 202] width 79 height 21
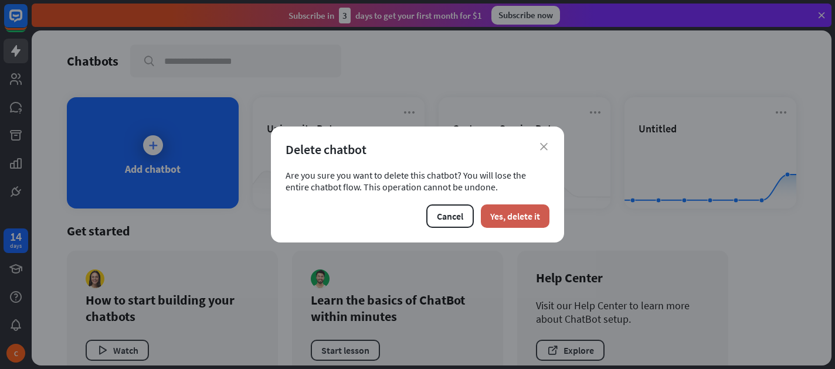
click at [500, 215] on button "Yes, delete it" at bounding box center [515, 216] width 69 height 23
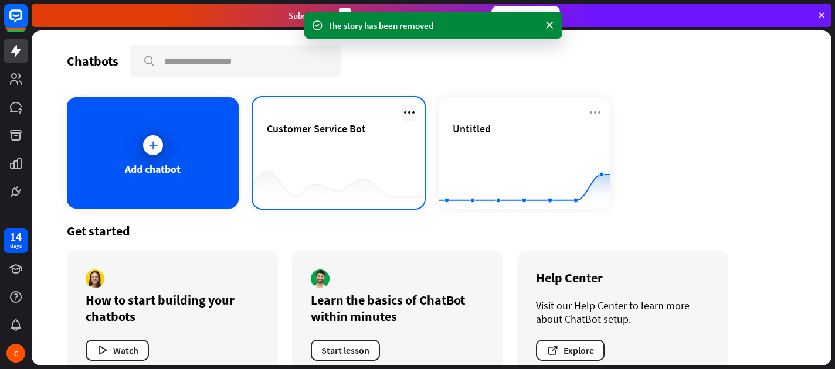
click at [412, 111] on icon at bounding box center [409, 113] width 14 height 14
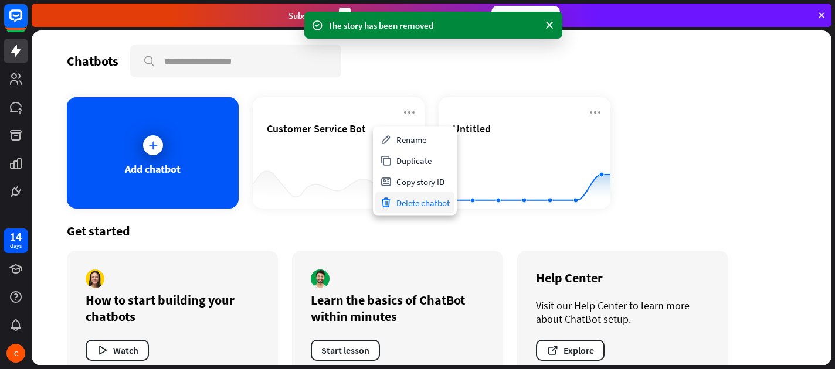
click at [417, 212] on div "Delete chatbot" at bounding box center [414, 202] width 79 height 21
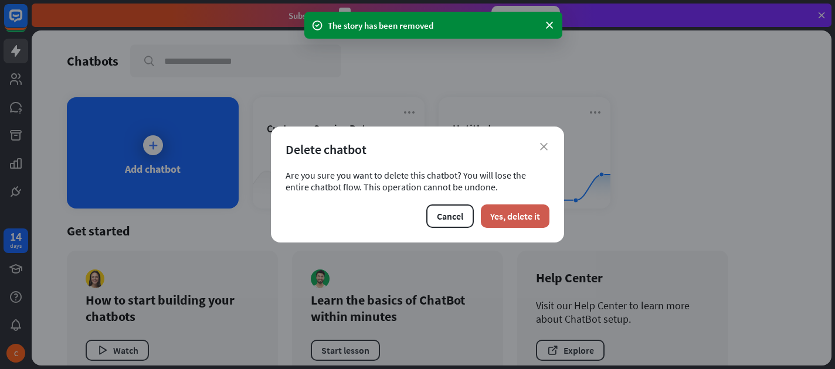
click at [508, 215] on button "Yes, delete it" at bounding box center [515, 216] width 69 height 23
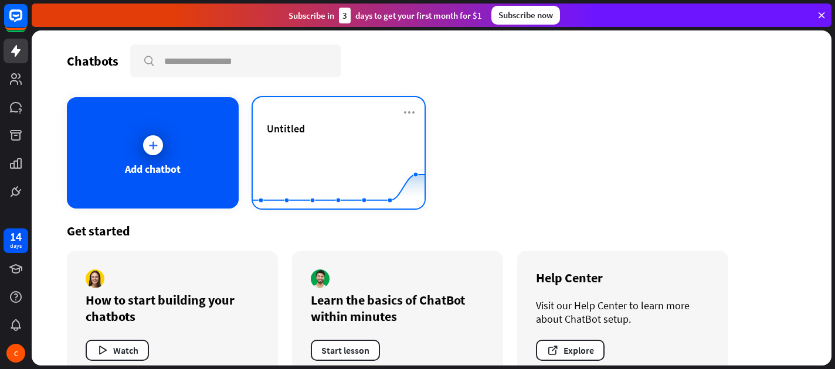
scroll to position [28, 0]
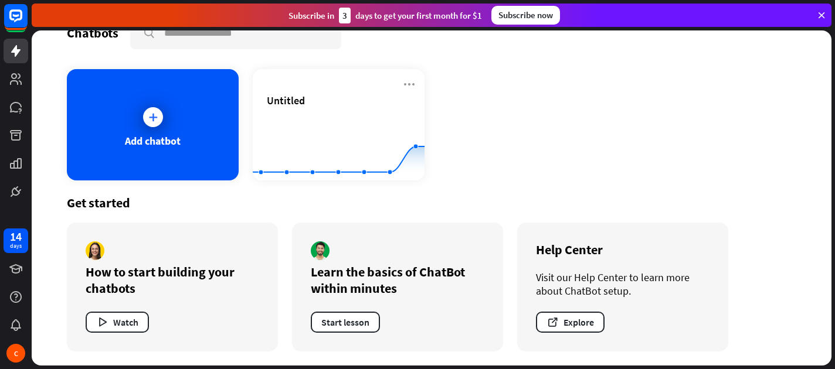
drag, startPoint x: 725, startPoint y: 219, endPoint x: 691, endPoint y: 236, distance: 38.0
click at [723, 219] on div "Get started How to start building your chatbots Watch Learn the basics of ChatB…" at bounding box center [432, 273] width 730 height 185
click at [580, 312] on button "Explore" at bounding box center [570, 322] width 69 height 21
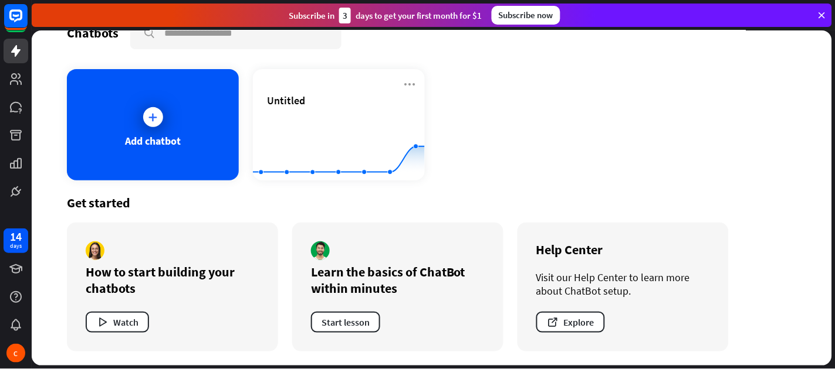
scroll to position [0, 0]
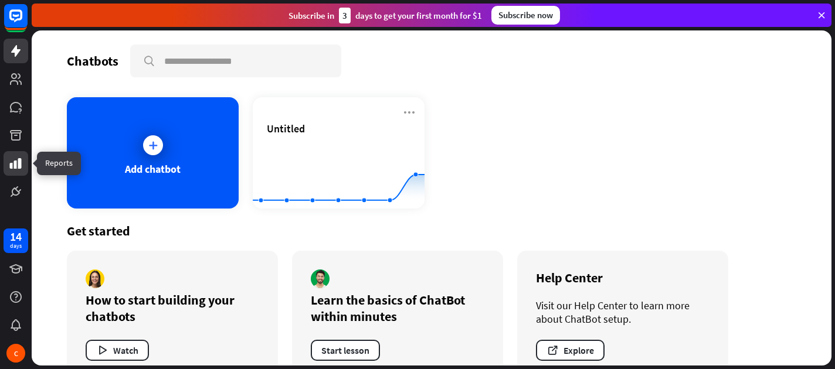
click at [18, 163] on icon at bounding box center [16, 163] width 12 height 11
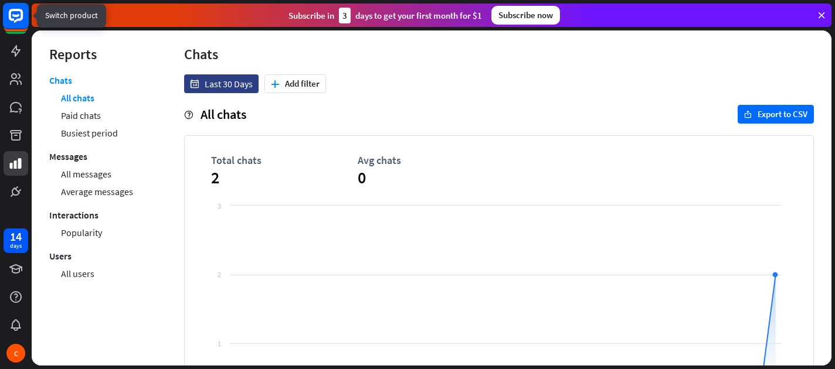
click at [13, 18] on rect at bounding box center [16, 16] width 26 height 26
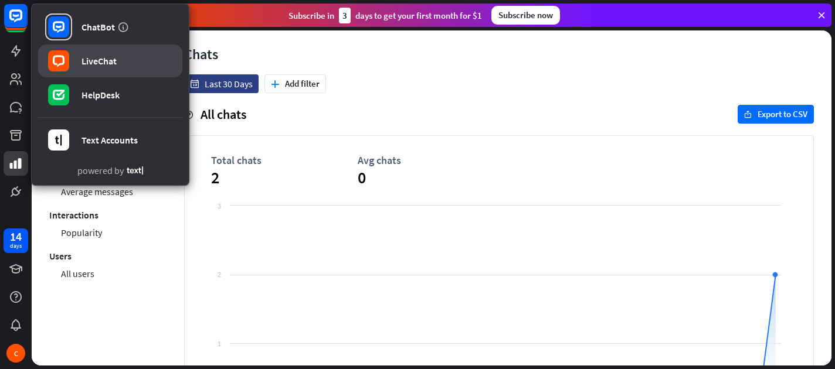
click at [96, 58] on div "LiveChat" at bounding box center [99, 61] width 35 height 12
